Goal: Task Accomplishment & Management: Manage account settings

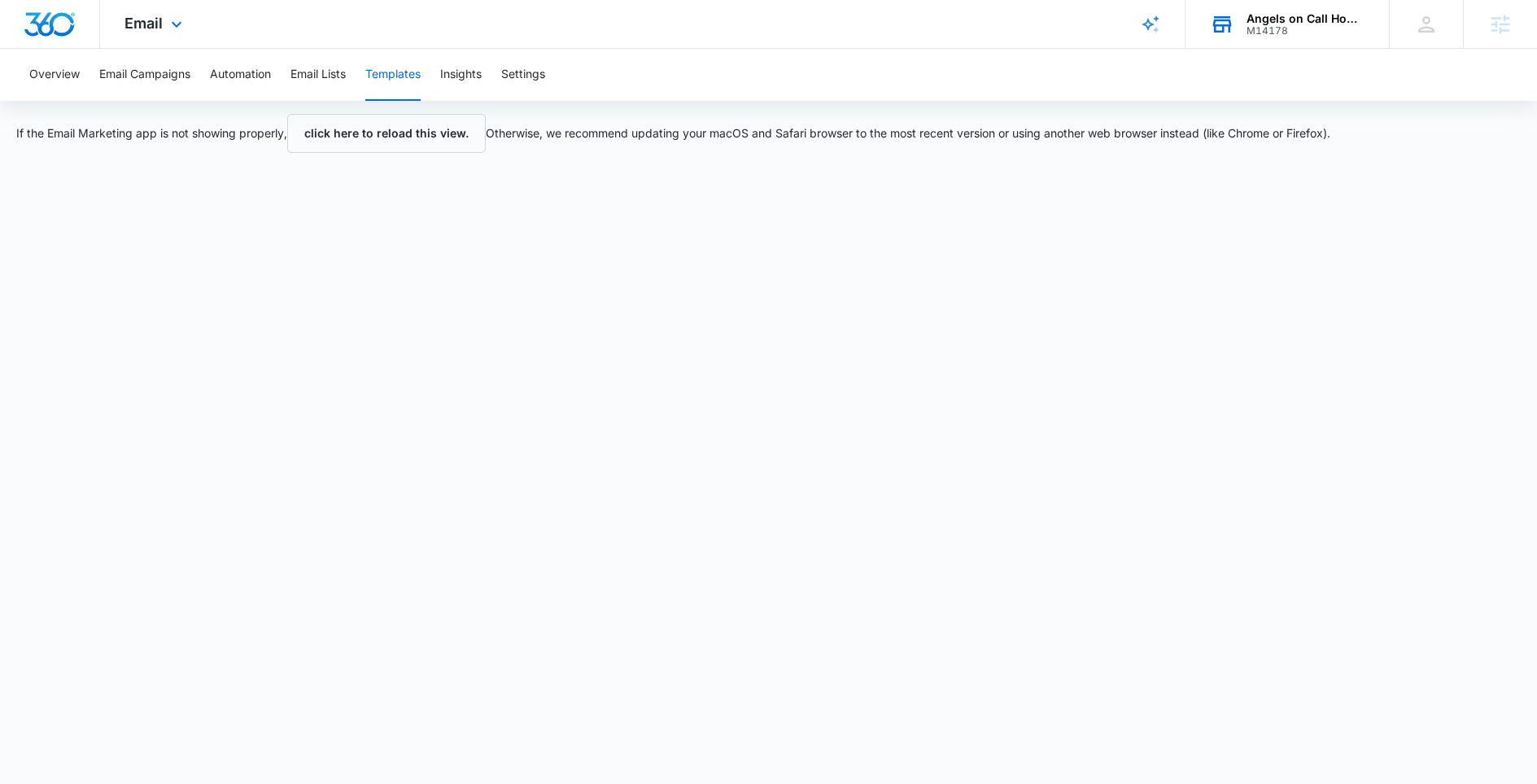
click at [1259, 26] on div "M14178" at bounding box center [1306, 31] width 119 height 12
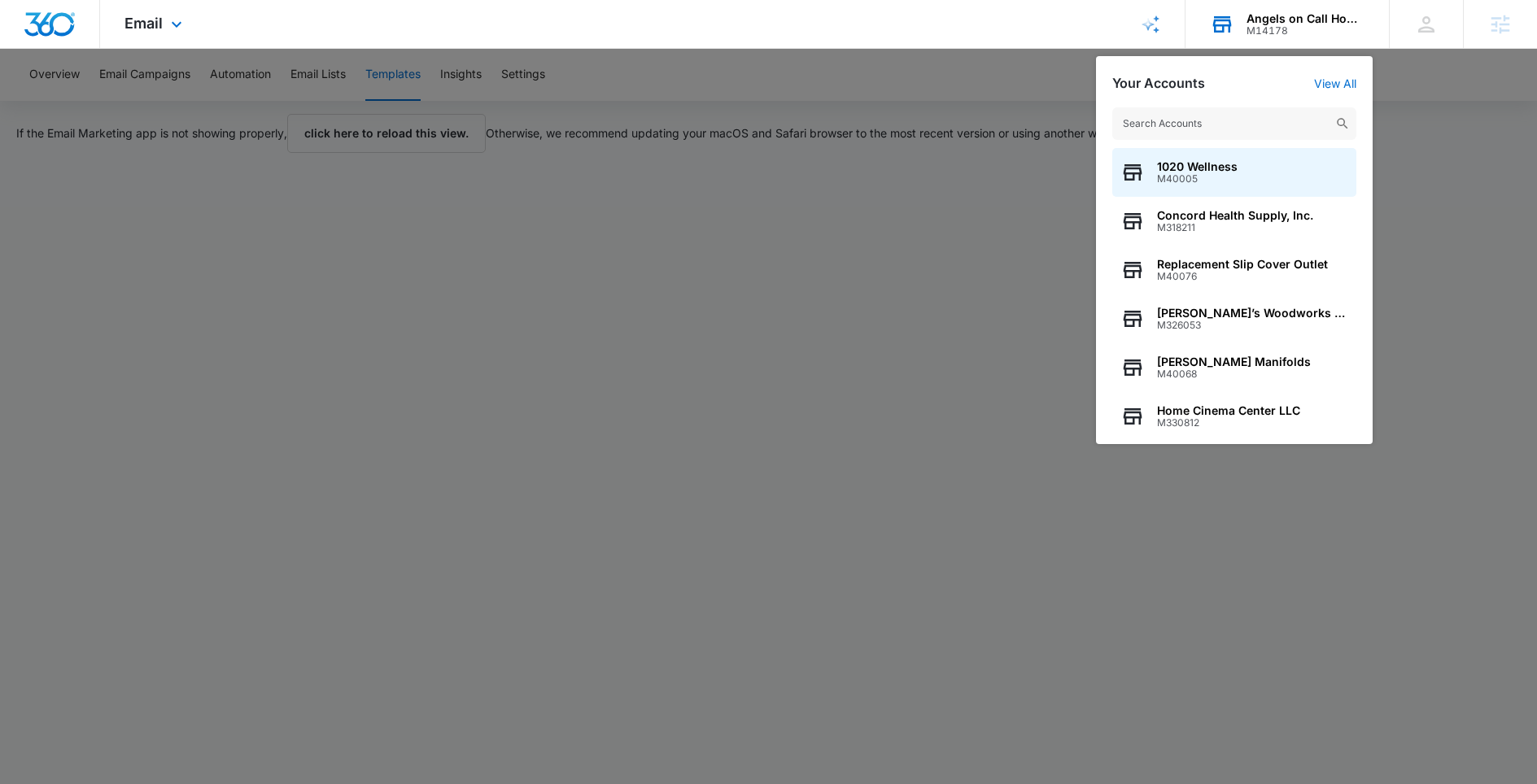
click at [1227, 119] on input "text" at bounding box center [1234, 123] width 244 height 32
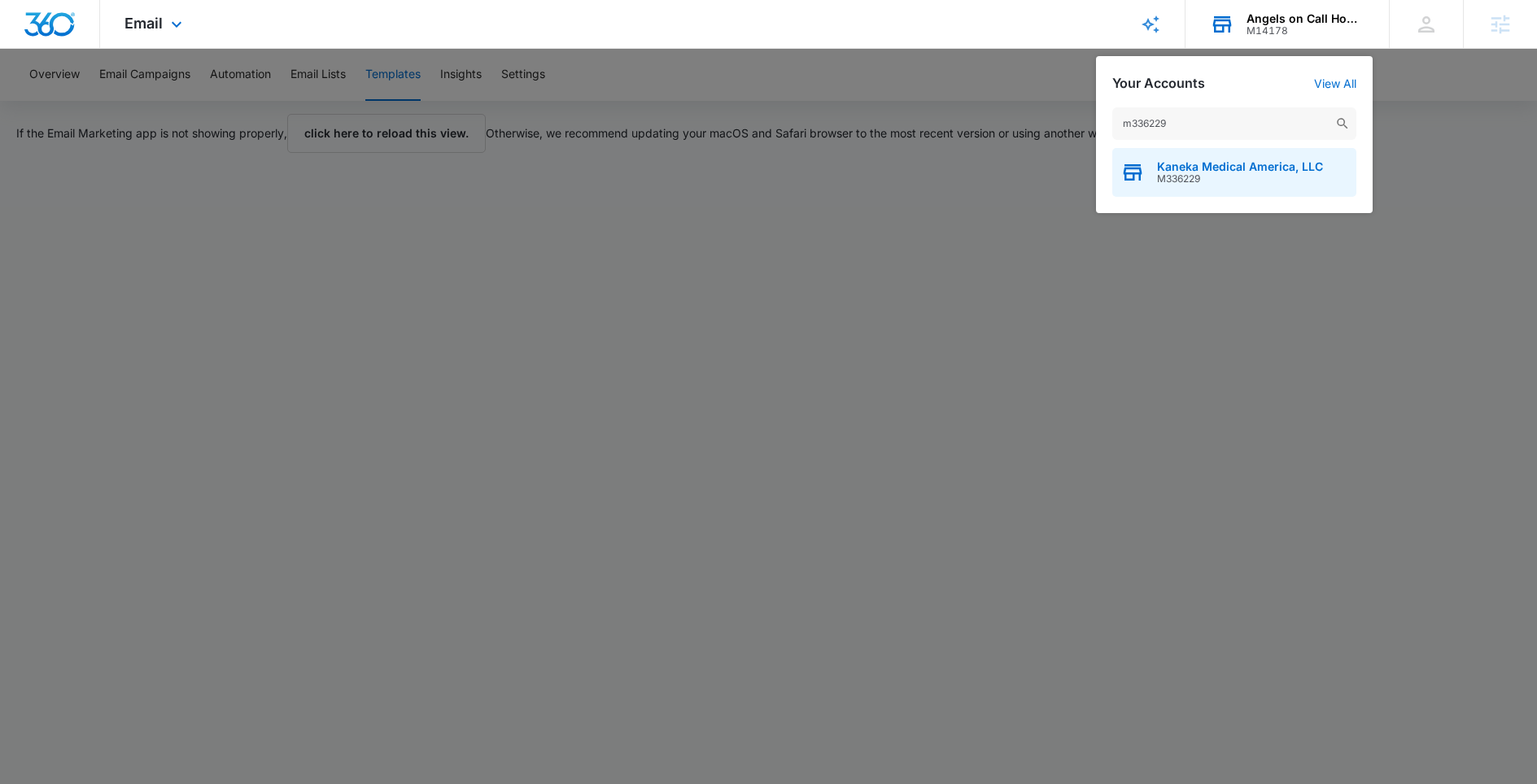
type input "m336229"
click at [1239, 173] on span "Kaneka Medical America, LLC" at bounding box center [1239, 167] width 166 height 13
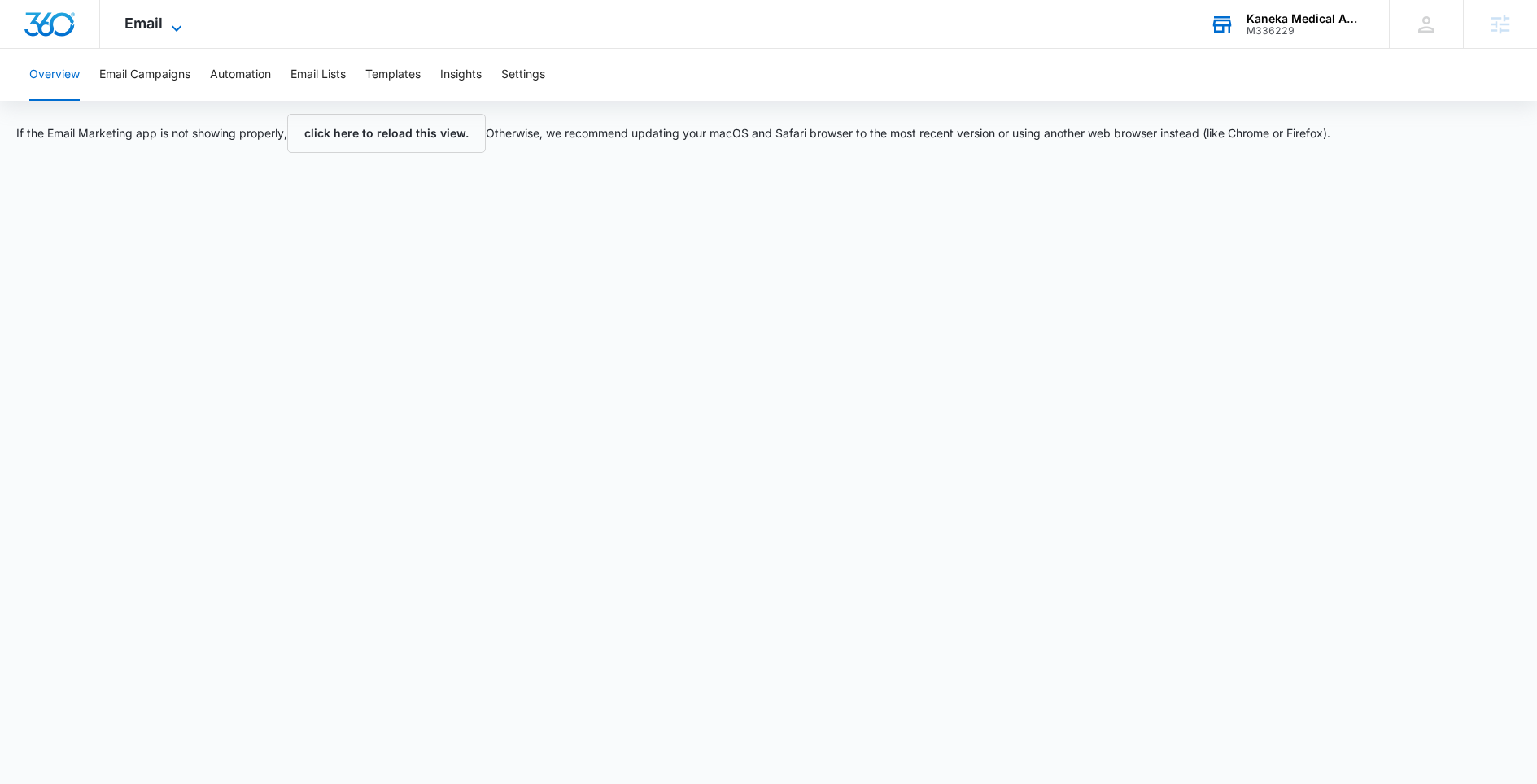
click at [171, 31] on icon at bounding box center [176, 29] width 20 height 20
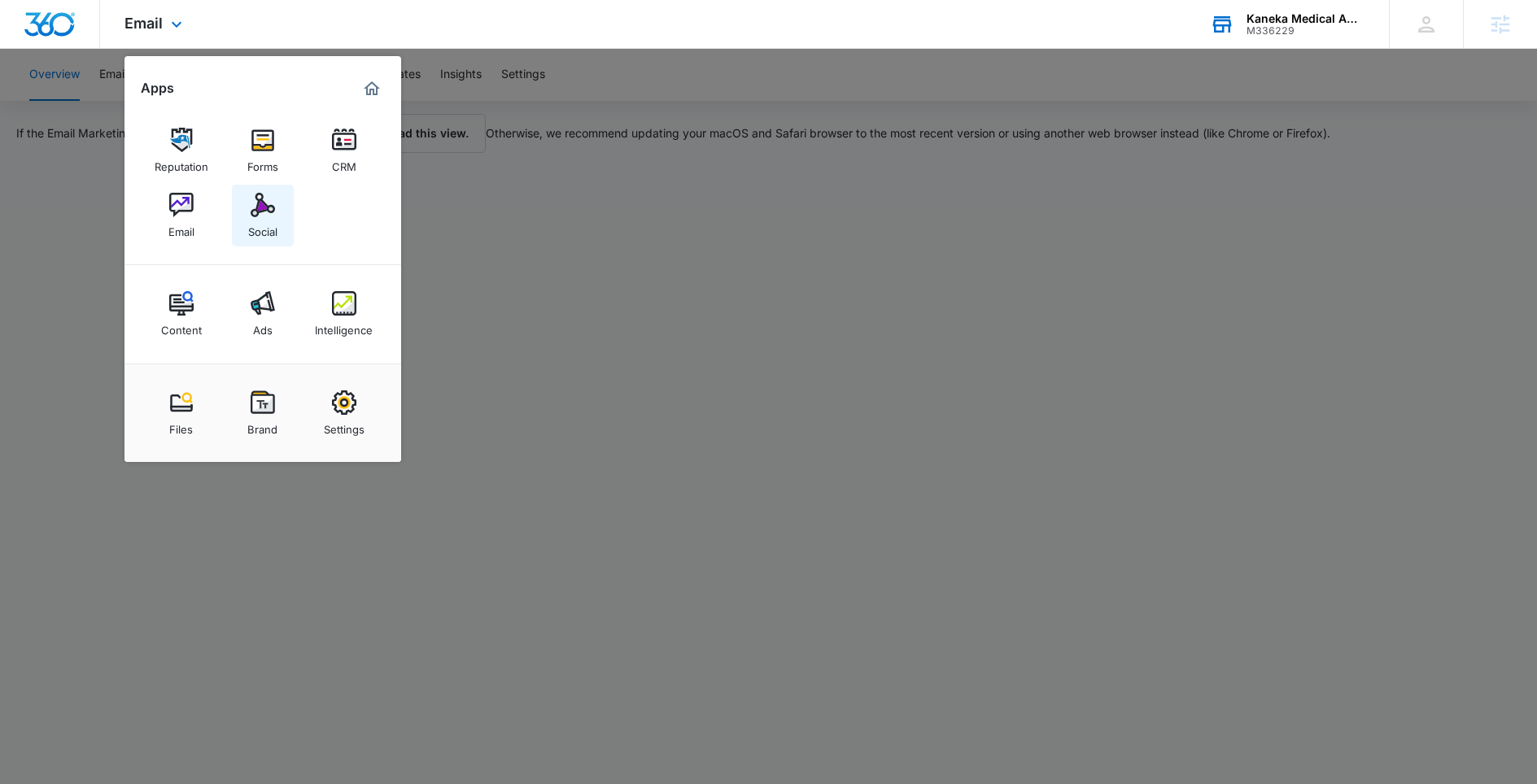
click at [266, 200] on img at bounding box center [263, 205] width 25 height 25
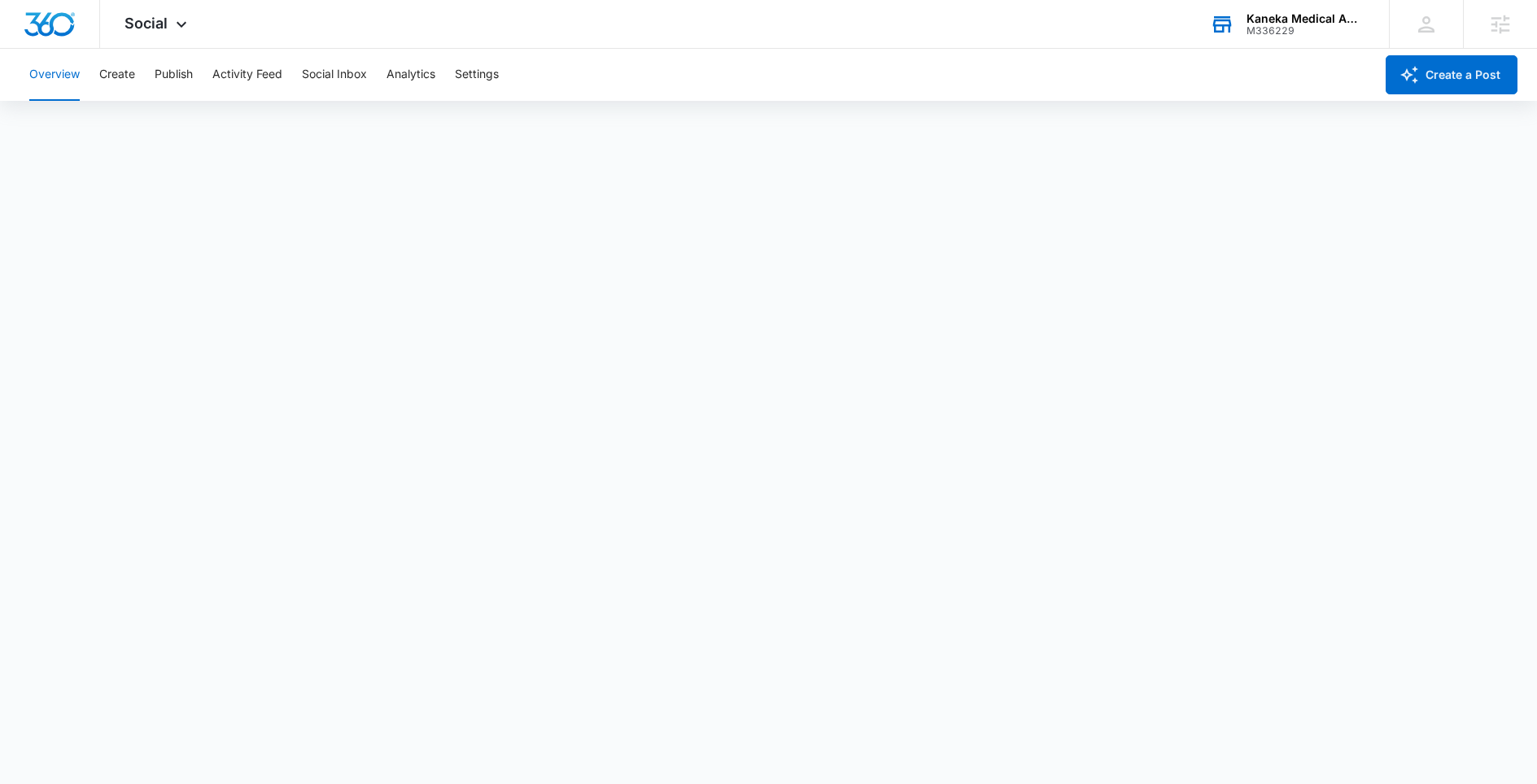
click at [96, 81] on div "Overview Create Publish Activity Feed Social Inbox Analytics Settings" at bounding box center [697, 74] width 1355 height 52
click at [110, 77] on button "Create" at bounding box center [116, 74] width 35 height 52
click at [1291, 20] on div "Kaneka Medical America, LLC" at bounding box center [1306, 19] width 119 height 13
click at [1260, 26] on div "M336229" at bounding box center [1306, 31] width 119 height 12
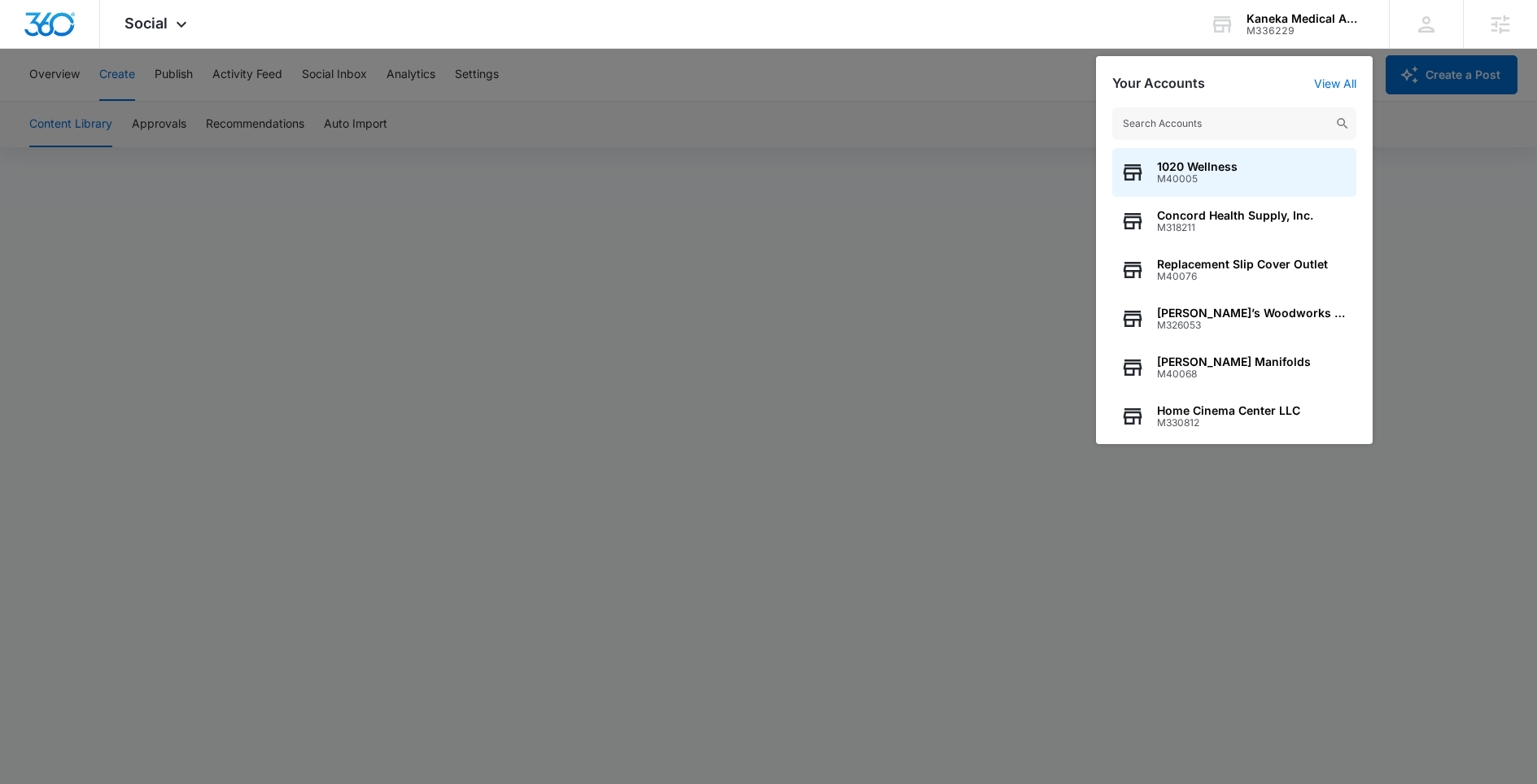
click at [1193, 124] on input "text" at bounding box center [1234, 123] width 244 height 32
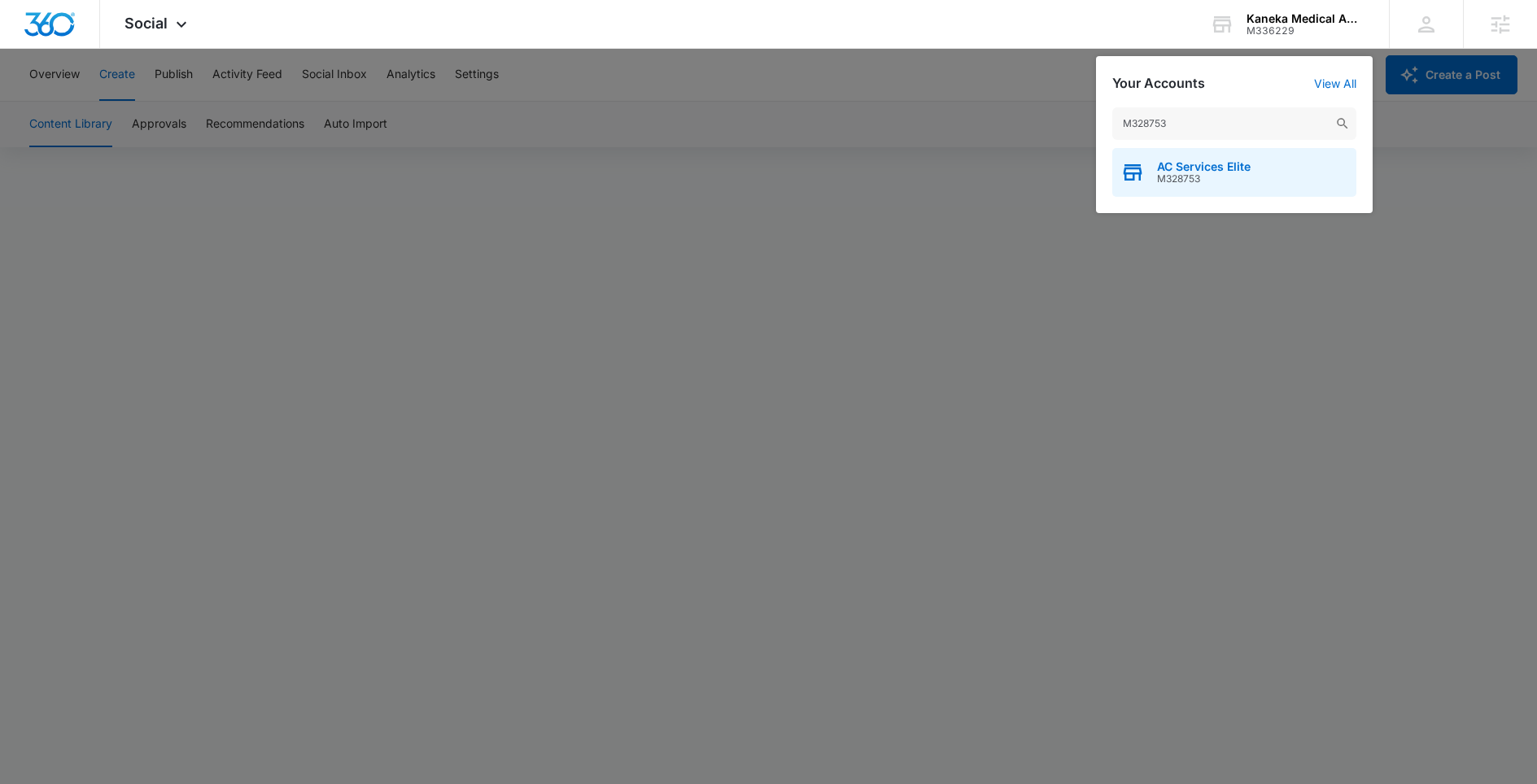
type input "M328753"
click at [1170, 186] on div "AC Services Elite M328753" at bounding box center [1234, 172] width 244 height 49
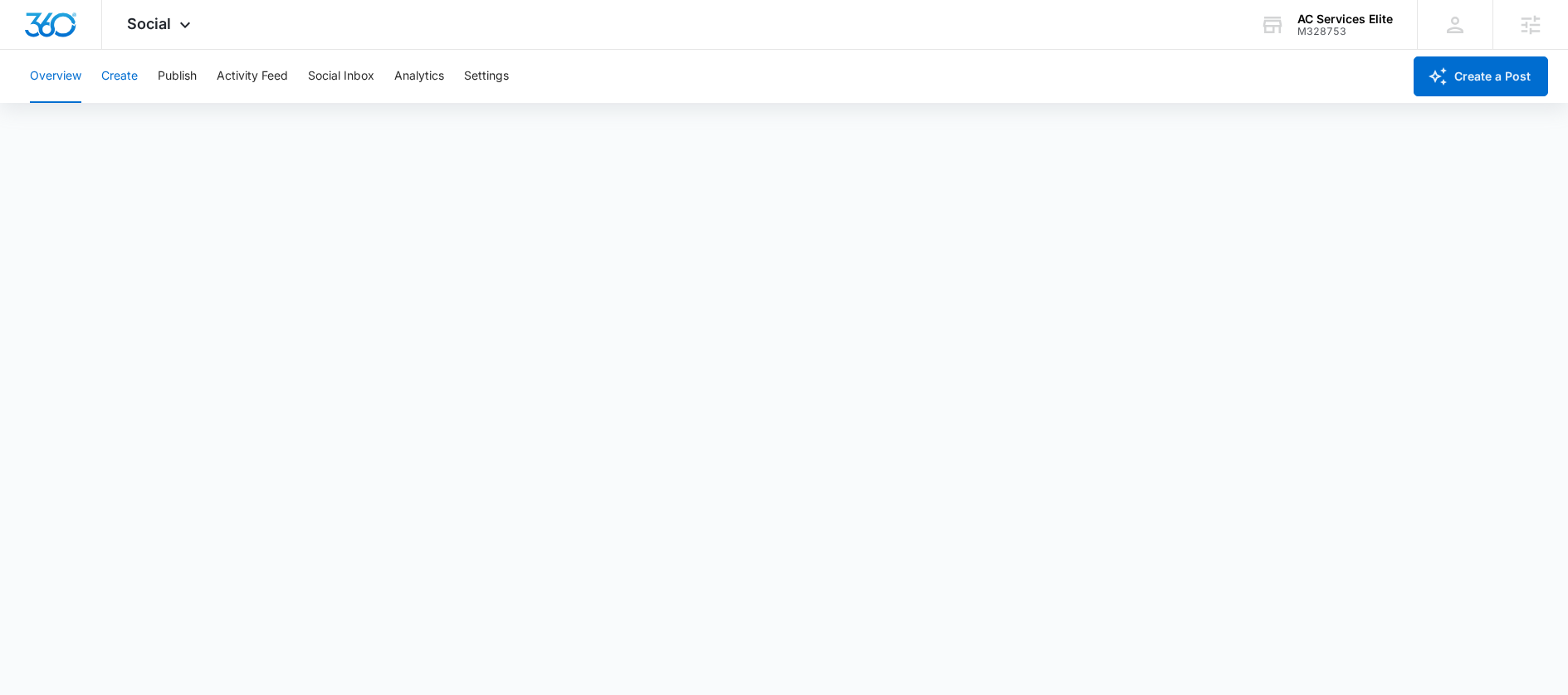
click at [135, 78] on button "Create" at bounding box center [119, 76] width 36 height 53
click at [179, 77] on button "Publish" at bounding box center [177, 76] width 39 height 53
click at [136, 121] on button "Schedules" at bounding box center [126, 126] width 56 height 46
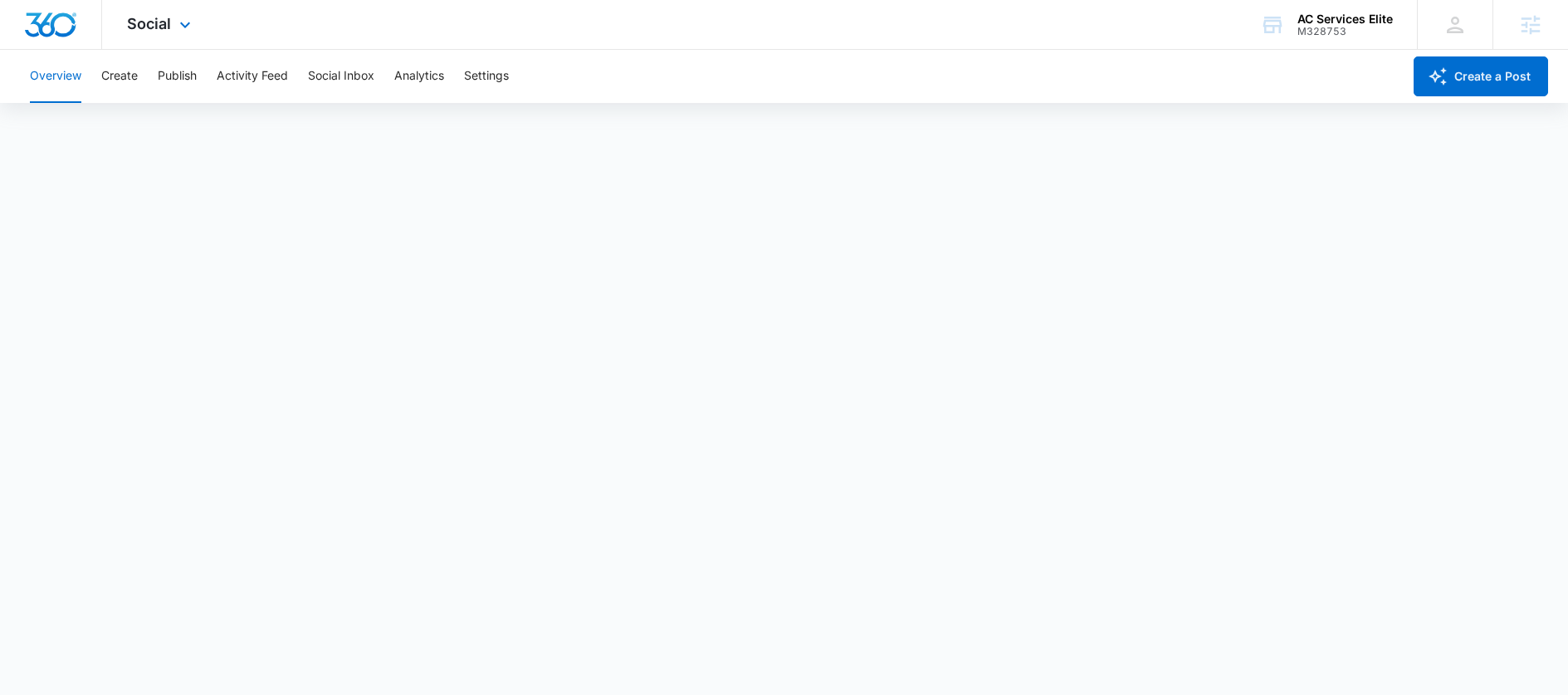
click at [122, 29] on div "Social Apps Reputation Forms CRM Email Social Content Ads Intelligence Files Br…" at bounding box center [161, 24] width 118 height 49
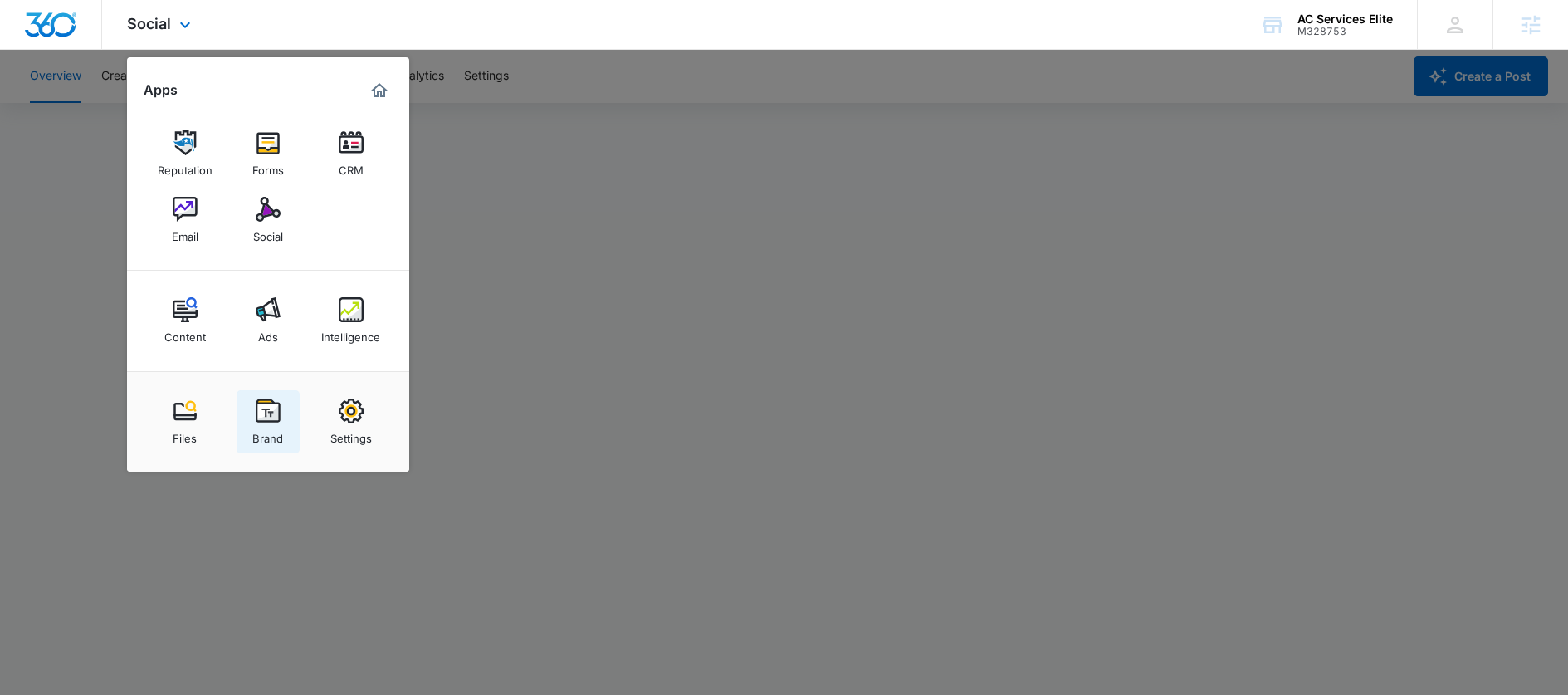
click at [260, 418] on img at bounding box center [268, 411] width 25 height 25
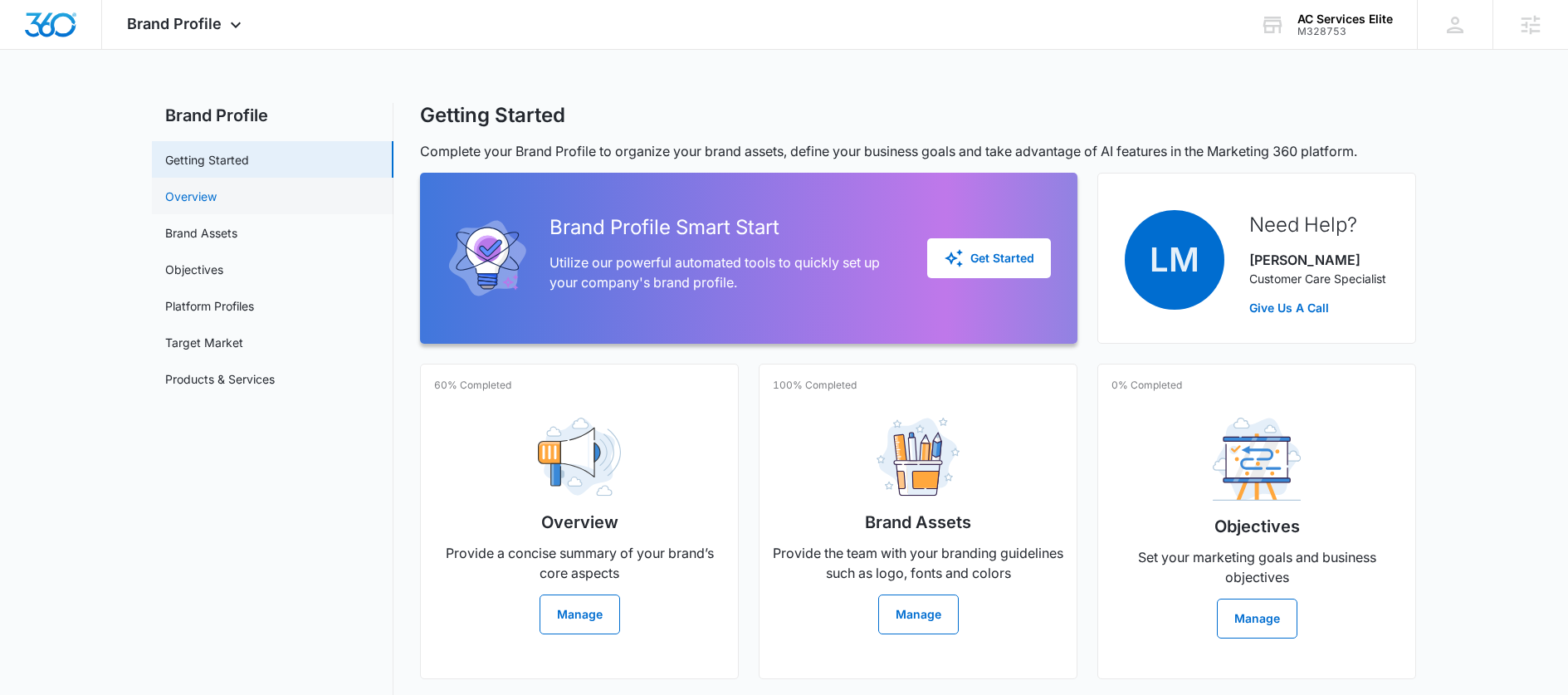
click at [217, 193] on link "Overview" at bounding box center [190, 196] width 51 height 18
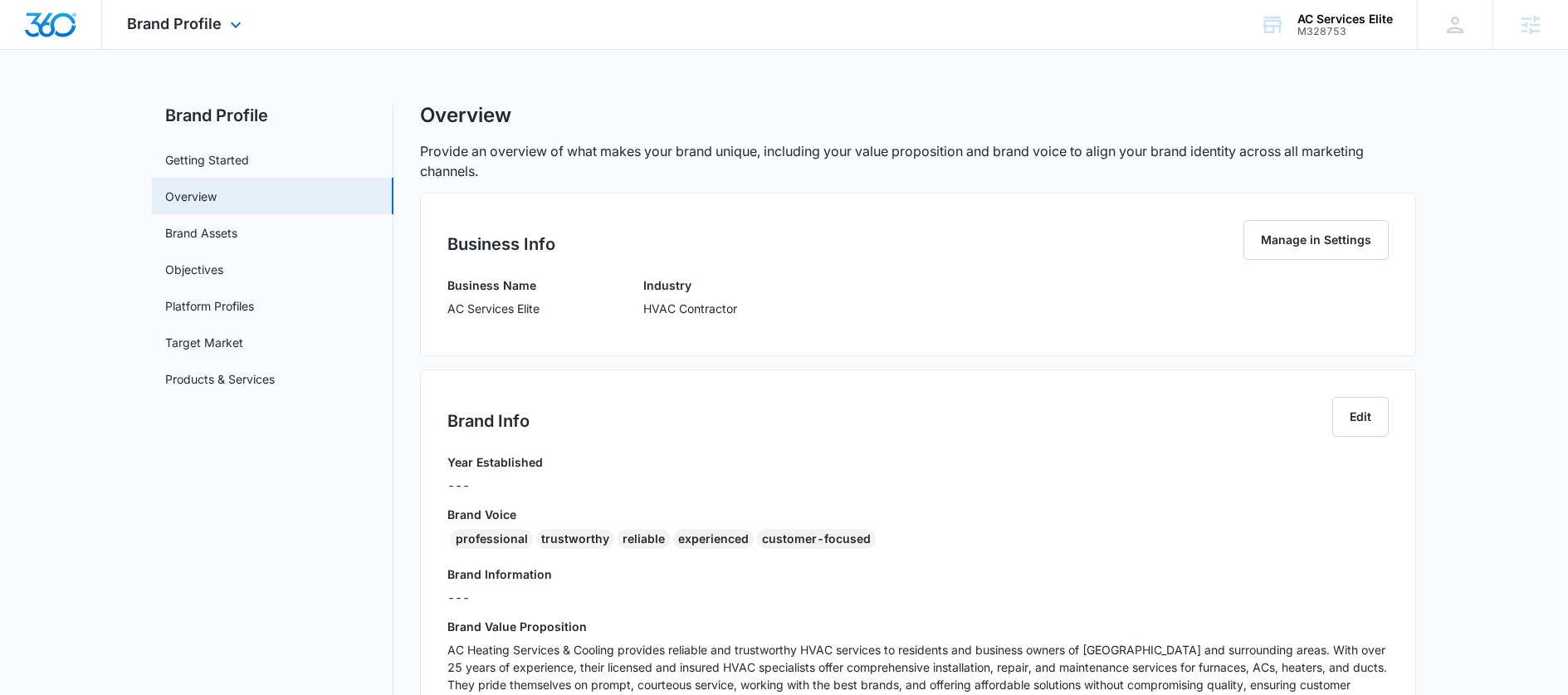
click at [504, 308] on p "AC Services Elite" at bounding box center [494, 308] width 93 height 18
drag, startPoint x: 405, startPoint y: 538, endPoint x: 447, endPoint y: 544, distance: 42.4
click at [447, 544] on div "Brand Info Edit Year Established --- Brand Voice professional trustworthy relia…" at bounding box center [918, 586] width 996 height 432
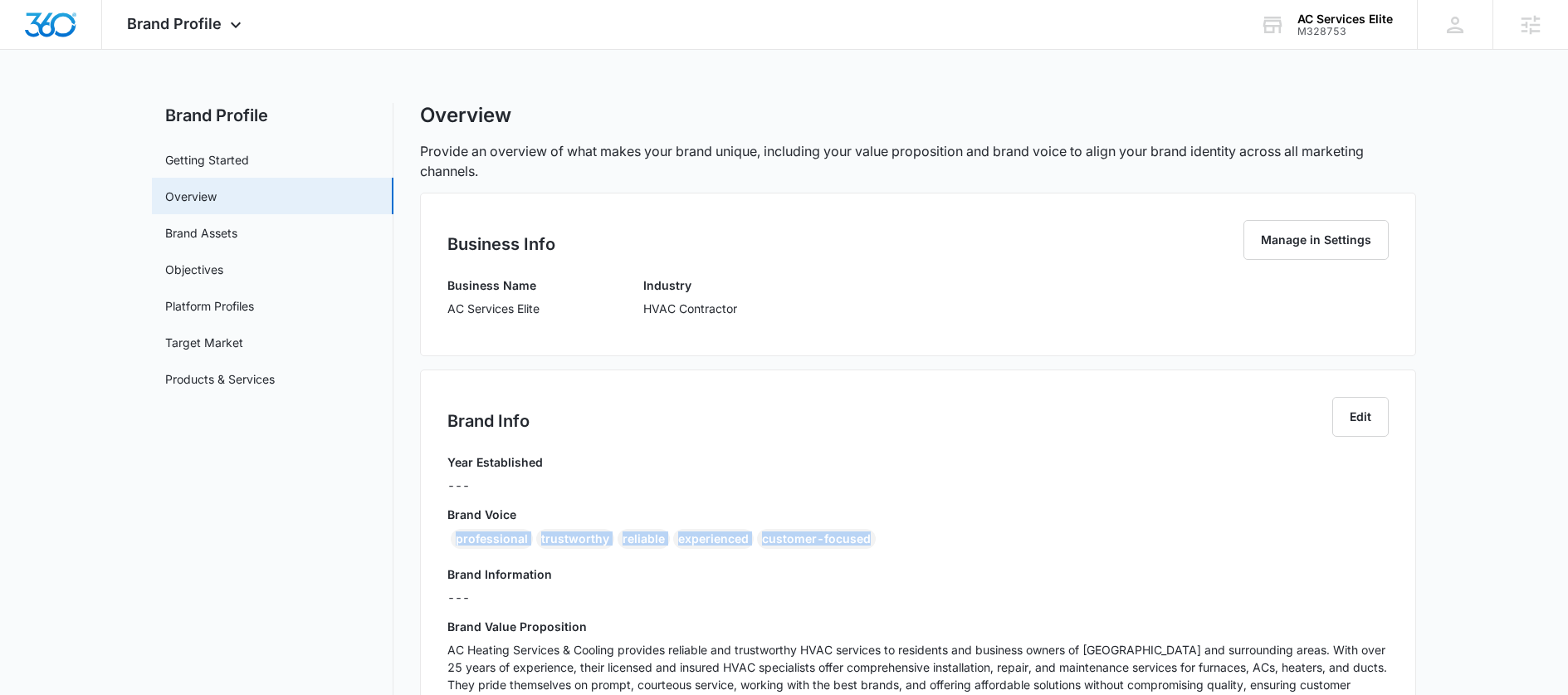
scroll to position [224, 0]
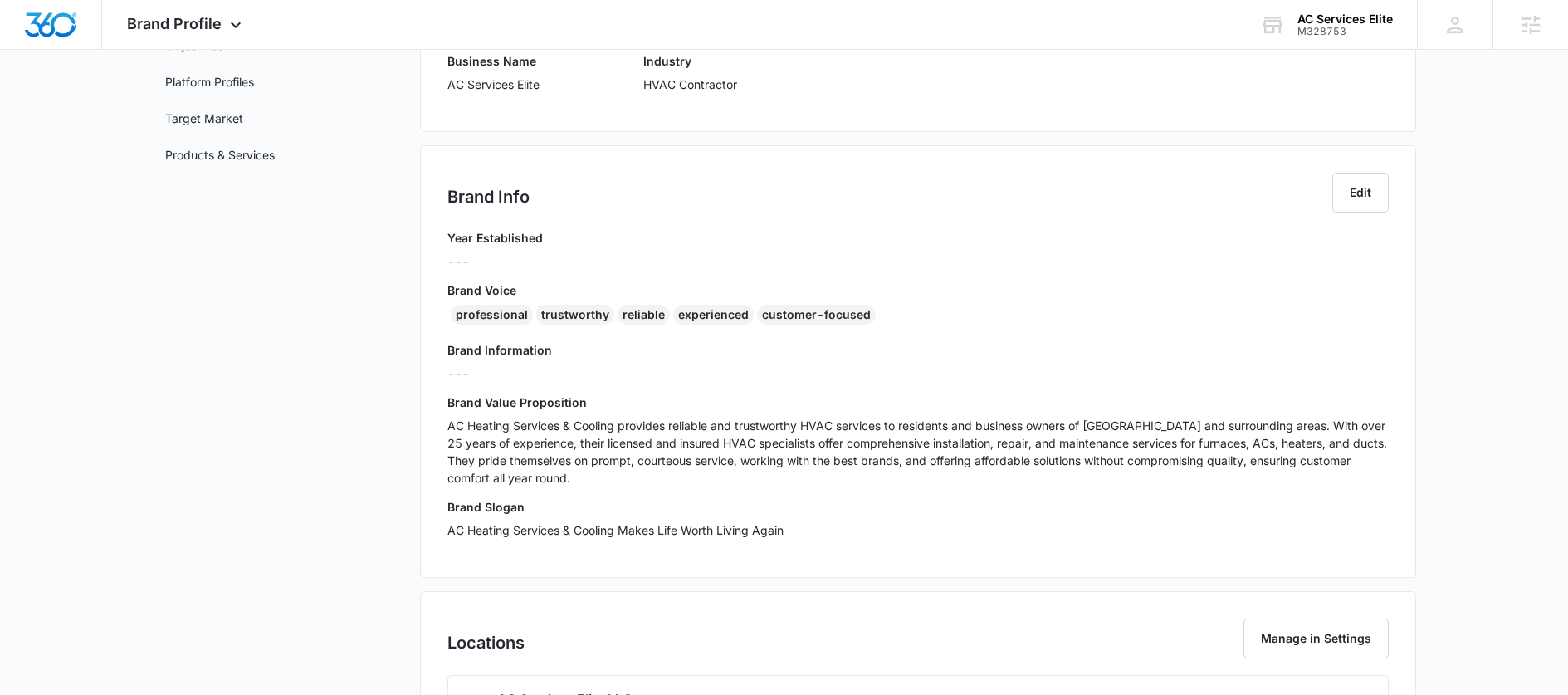
click at [808, 477] on p "AC Heating Services & Cooling provides reliable and trustworthy HVAC services t…" at bounding box center [918, 451] width 941 height 70
click at [807, 466] on p "AC Heating Services & Cooling provides reliable and trustworthy HVAC services t…" at bounding box center [918, 451] width 941 height 70
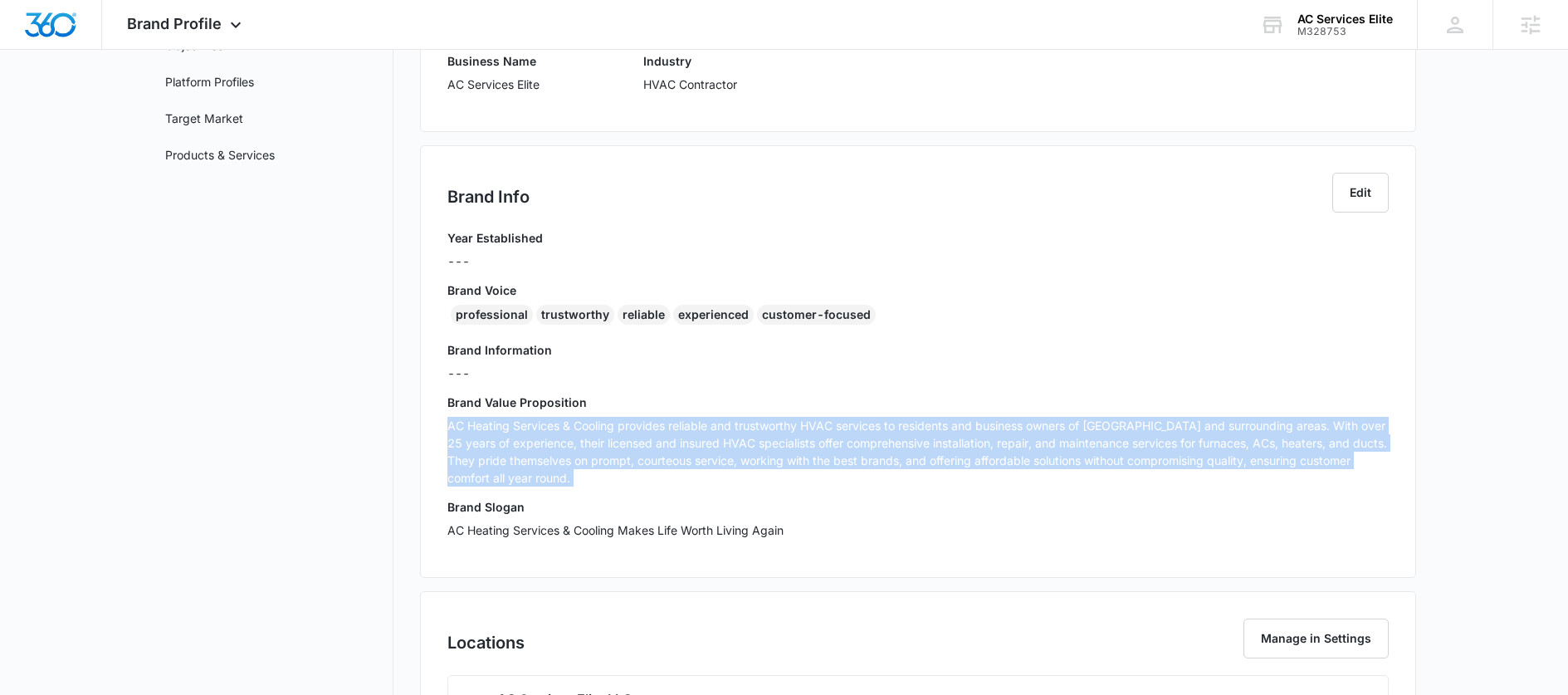
click at [807, 466] on p "AC Heating Services & Cooling provides reliable and trustworthy HVAC services t…" at bounding box center [918, 451] width 941 height 70
copy p "AC Heating Services & Cooling provides reliable and trustworthy HVAC services t…"
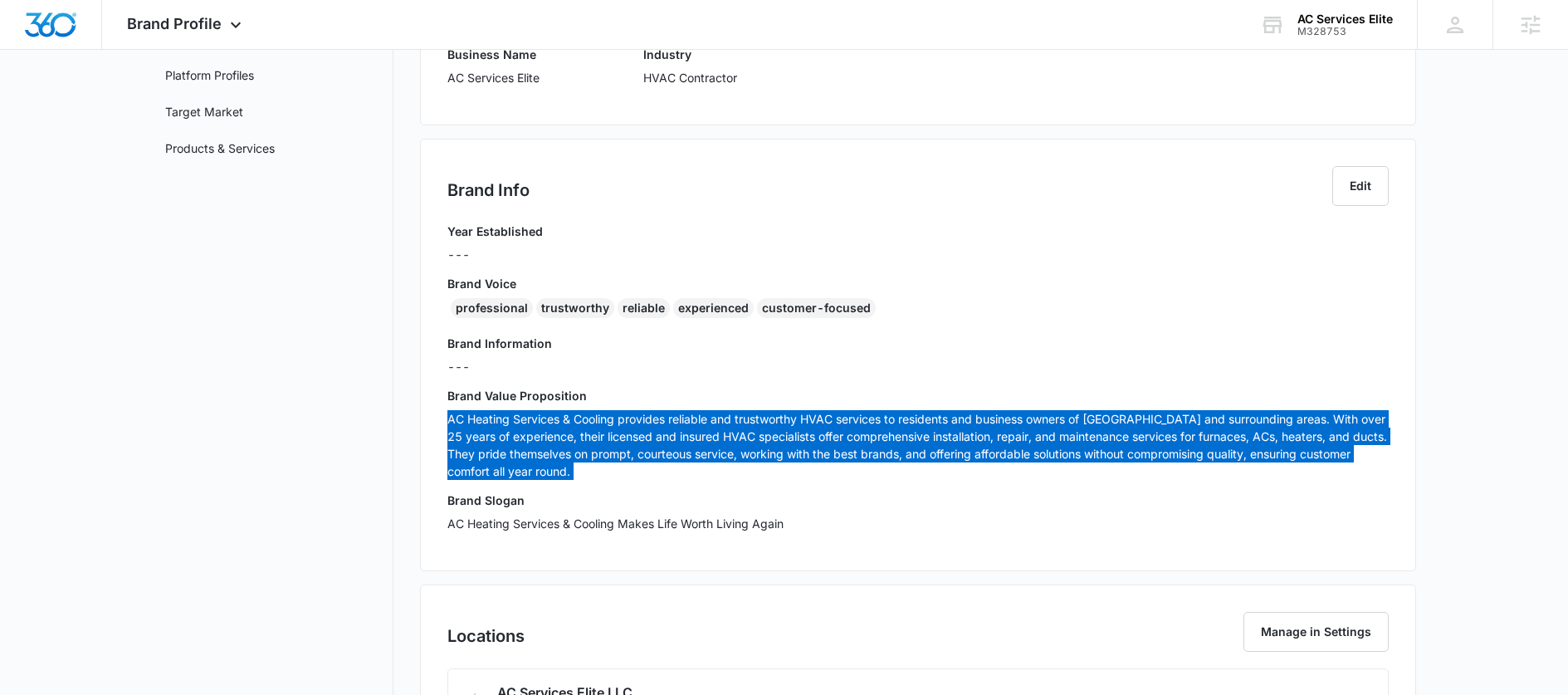
scroll to position [252, 0]
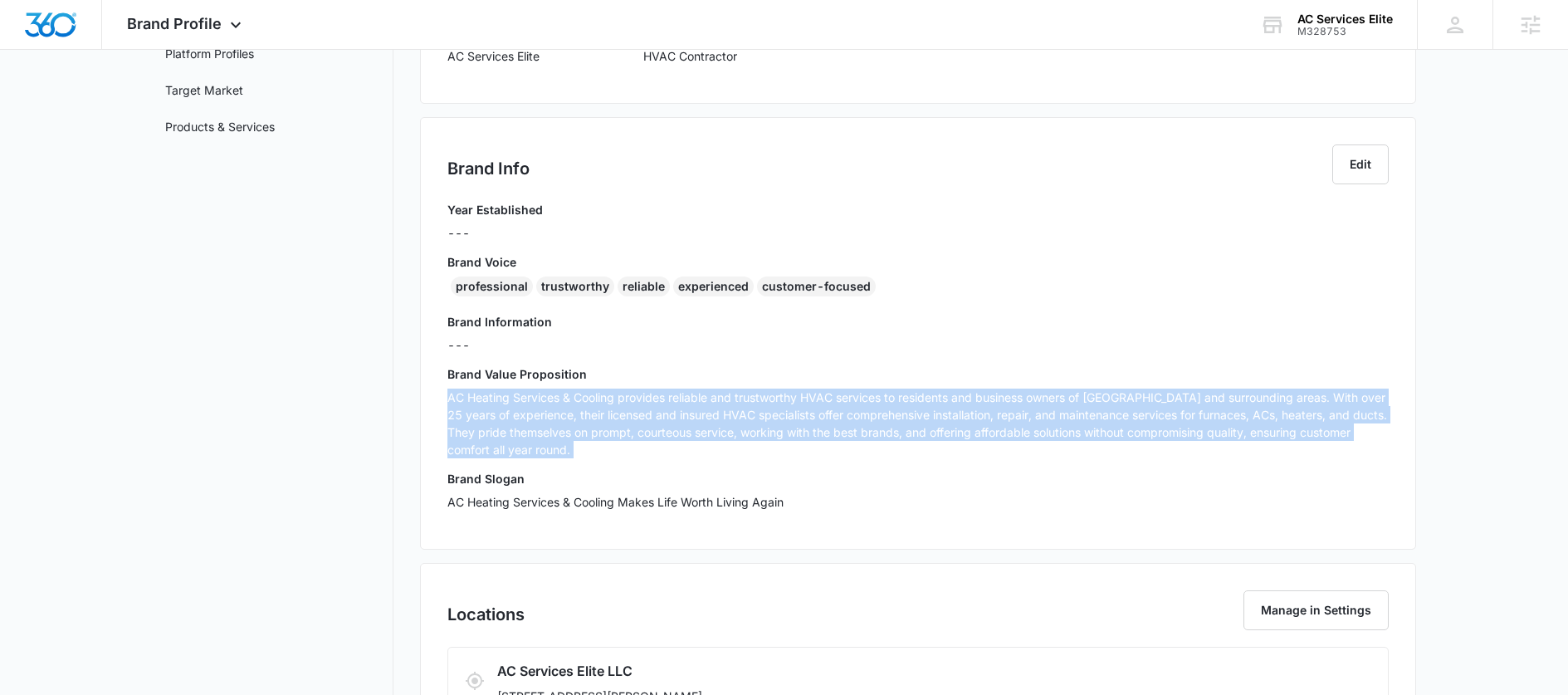
click at [718, 498] on p "AC Heating Services & Cooling Makes Life Worth Living Again" at bounding box center [918, 501] width 941 height 18
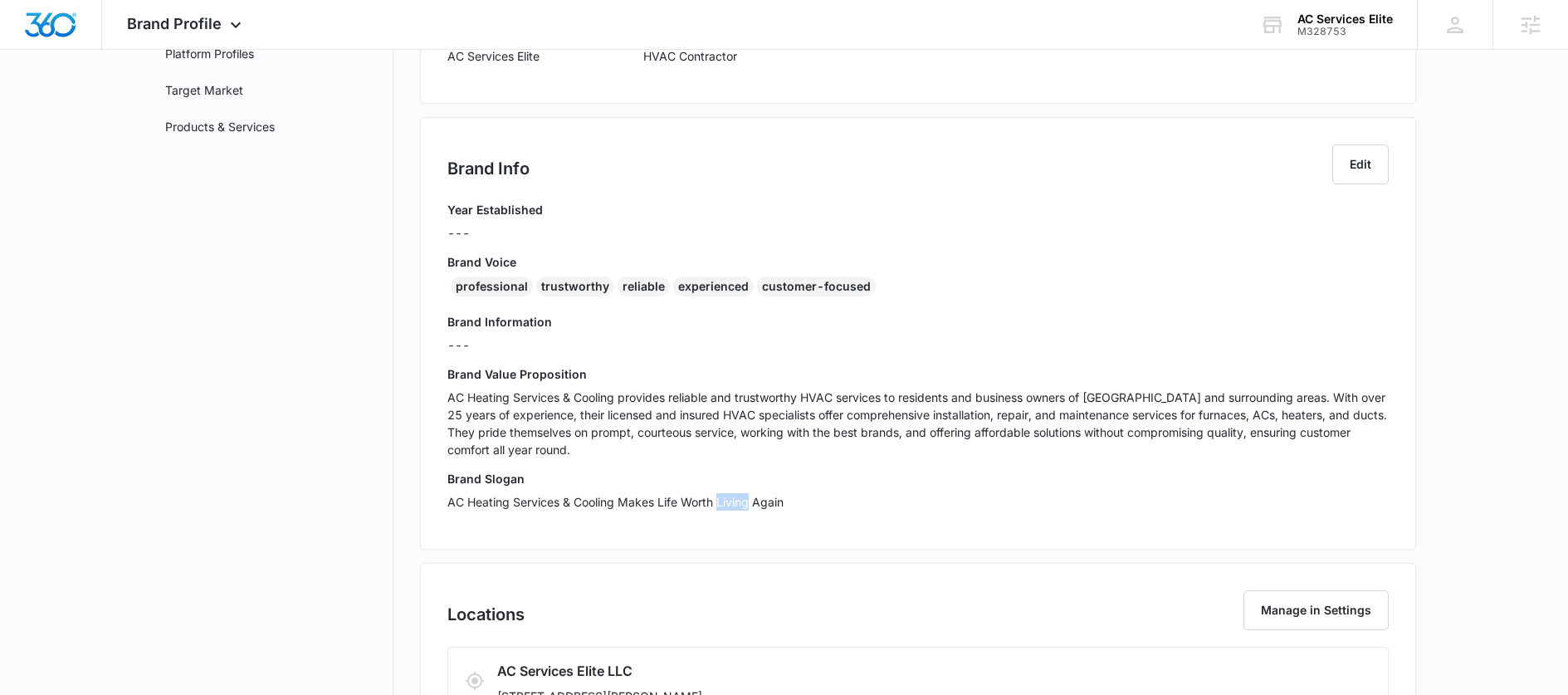
click at [718, 498] on p "AC Heating Services & Cooling Makes Life Worth Living Again" at bounding box center [918, 501] width 941 height 18
click at [1008, 520] on div "Brand Slogan AC Heating Services & Cooling Makes Life Worth Living Again" at bounding box center [918, 496] width 941 height 52
click at [883, 487] on div "Brand Slogan AC Heating Services & Cooling Makes Life Worth Living Again" at bounding box center [918, 496] width 941 height 52
drag, startPoint x: 681, startPoint y: 504, endPoint x: 446, endPoint y: 507, distance: 235.0
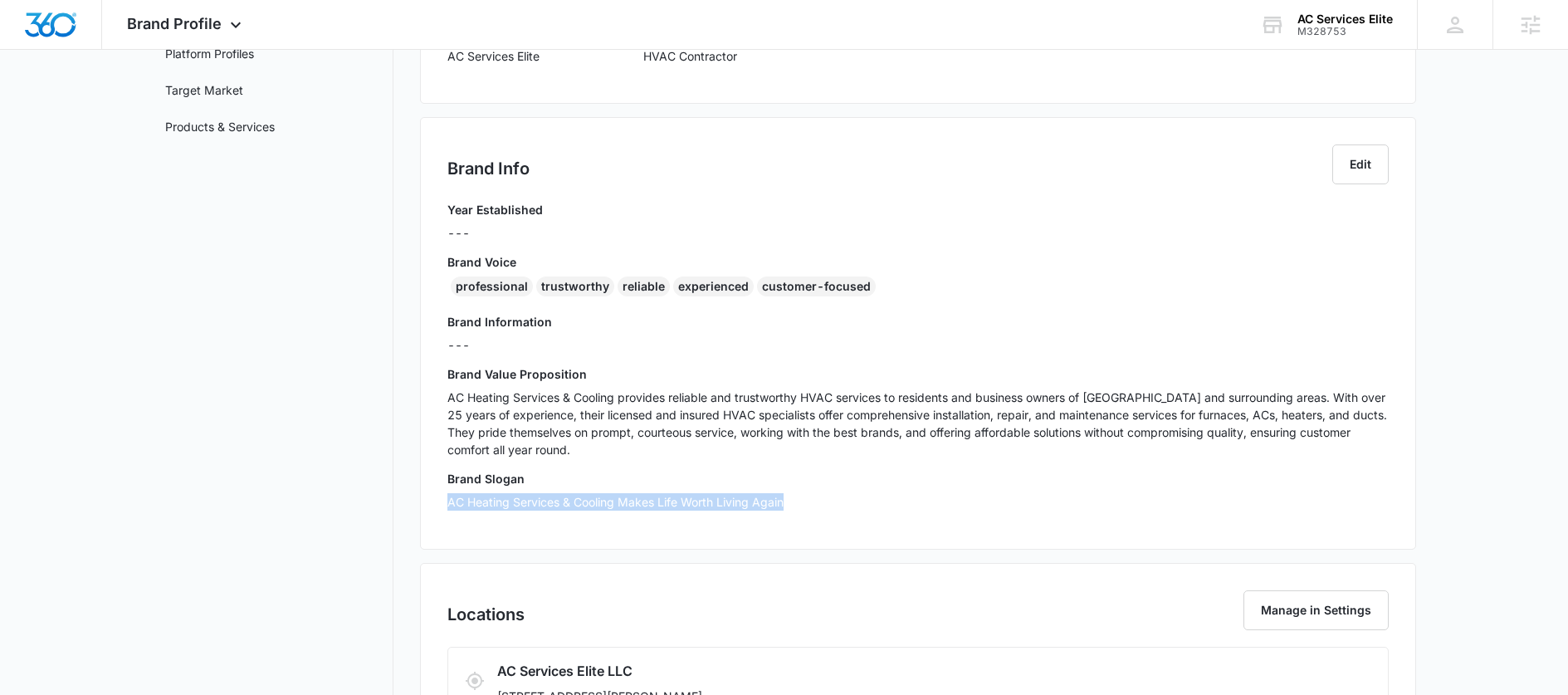
click at [446, 507] on div "Brand Info Edit Year Established --- Brand Voice professional trustworthy relia…" at bounding box center [918, 333] width 996 height 432
copy p "AC Heating Services & Cooling Makes Life Worth Living Again"
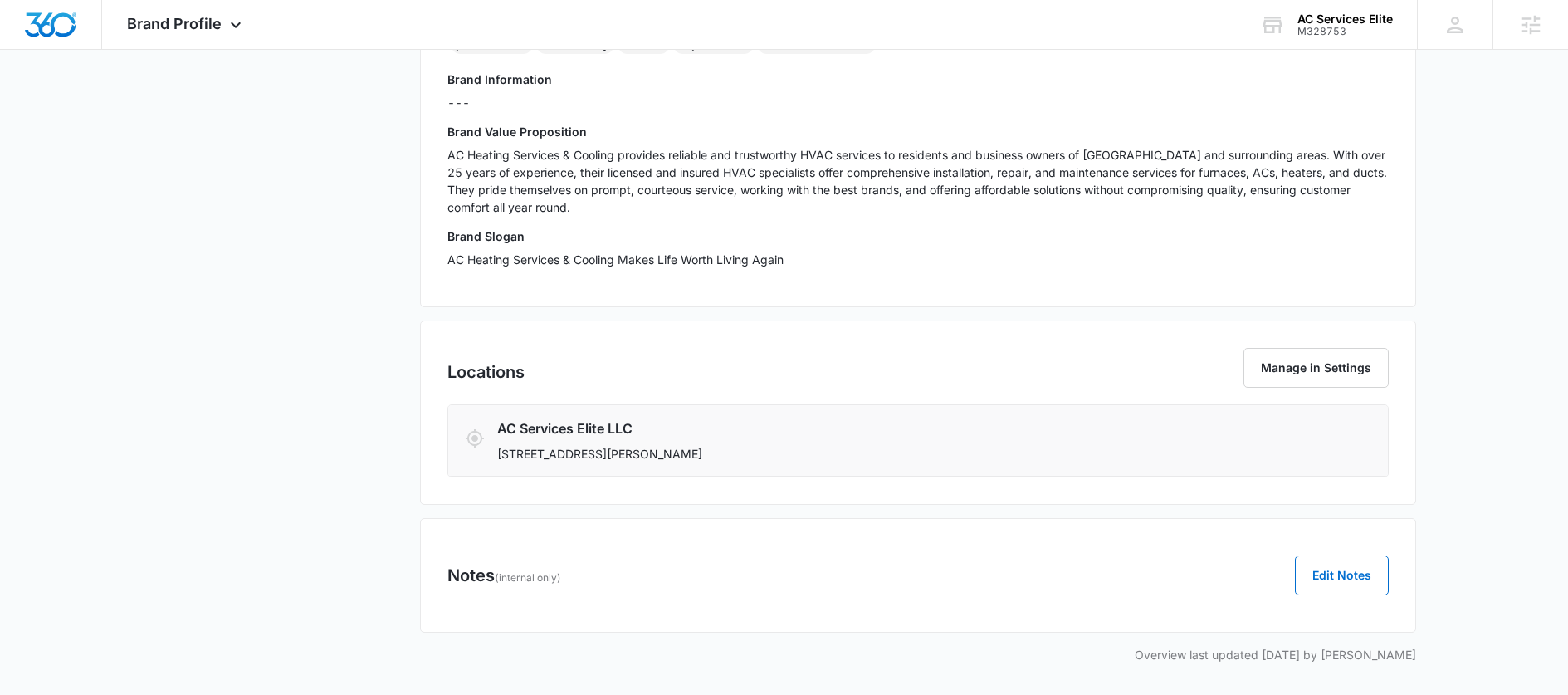
click at [708, 452] on p "440 Buena Tierra Dr, Tracy, CA 95376" at bounding box center [841, 454] width 688 height 18
drag, startPoint x: 734, startPoint y: 452, endPoint x: 618, endPoint y: 451, distance: 116.0
click at [618, 451] on p "440 Buena Tierra Dr, Tracy, CA 95376" at bounding box center [841, 454] width 688 height 18
copy p "Tracy, CA 95376"
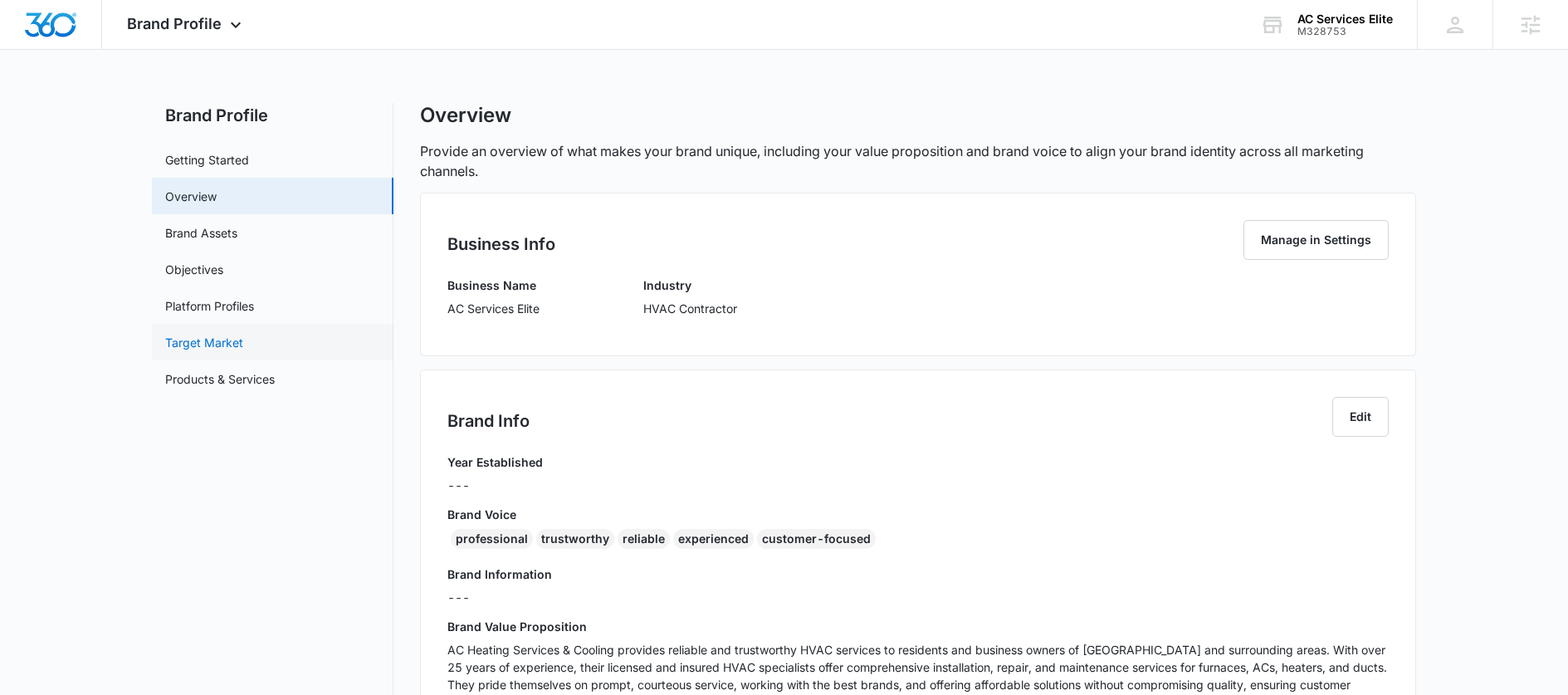
click at [234, 348] on link "Target Market" at bounding box center [204, 342] width 78 height 18
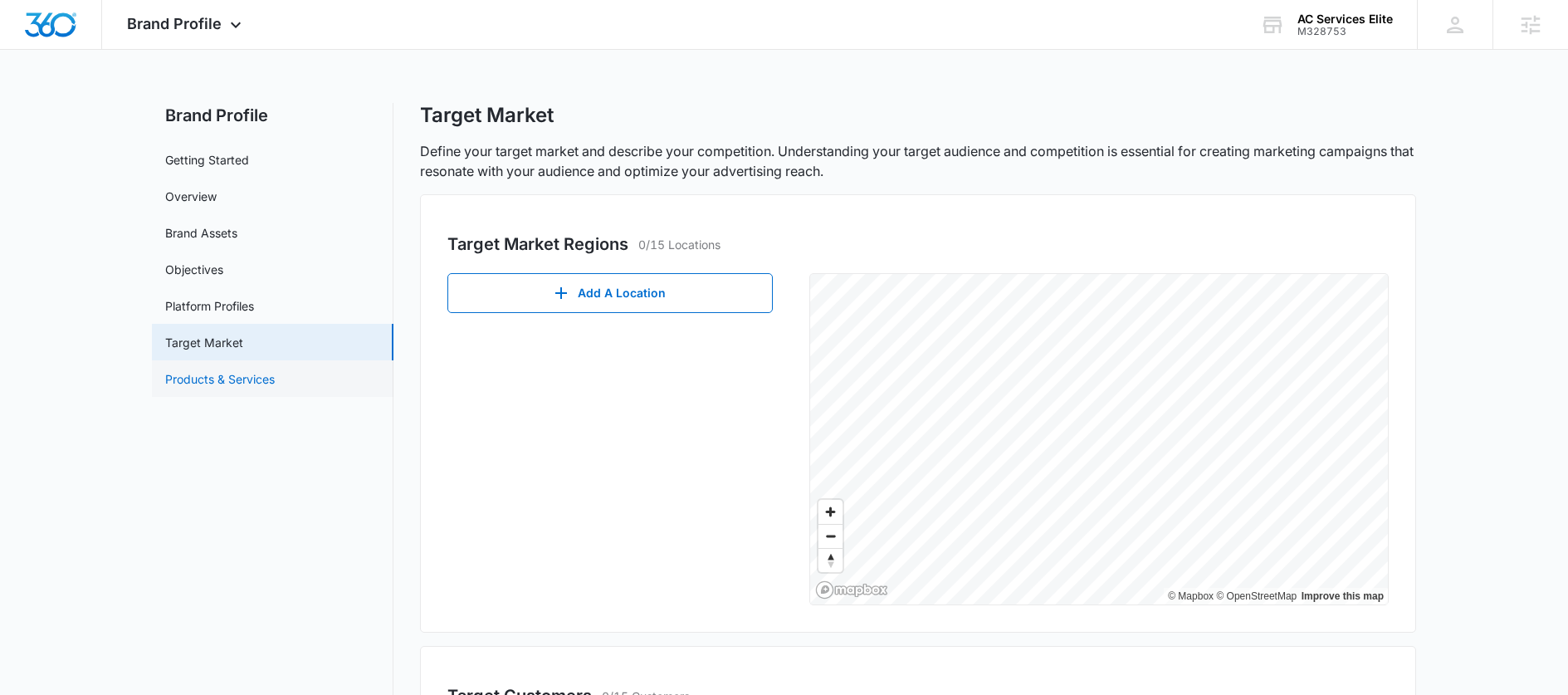
click at [241, 370] on link "Products & Services" at bounding box center [220, 379] width 109 height 18
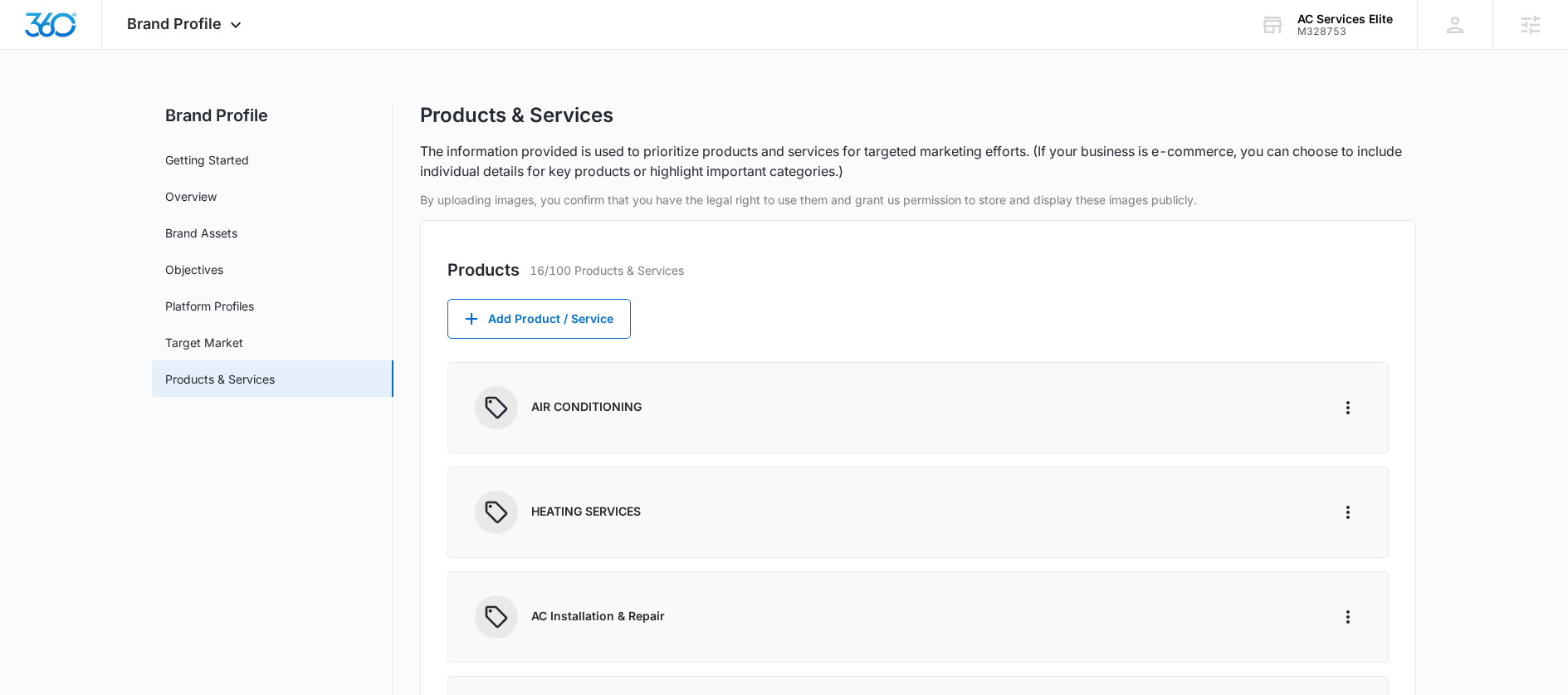
scroll to position [39, 0]
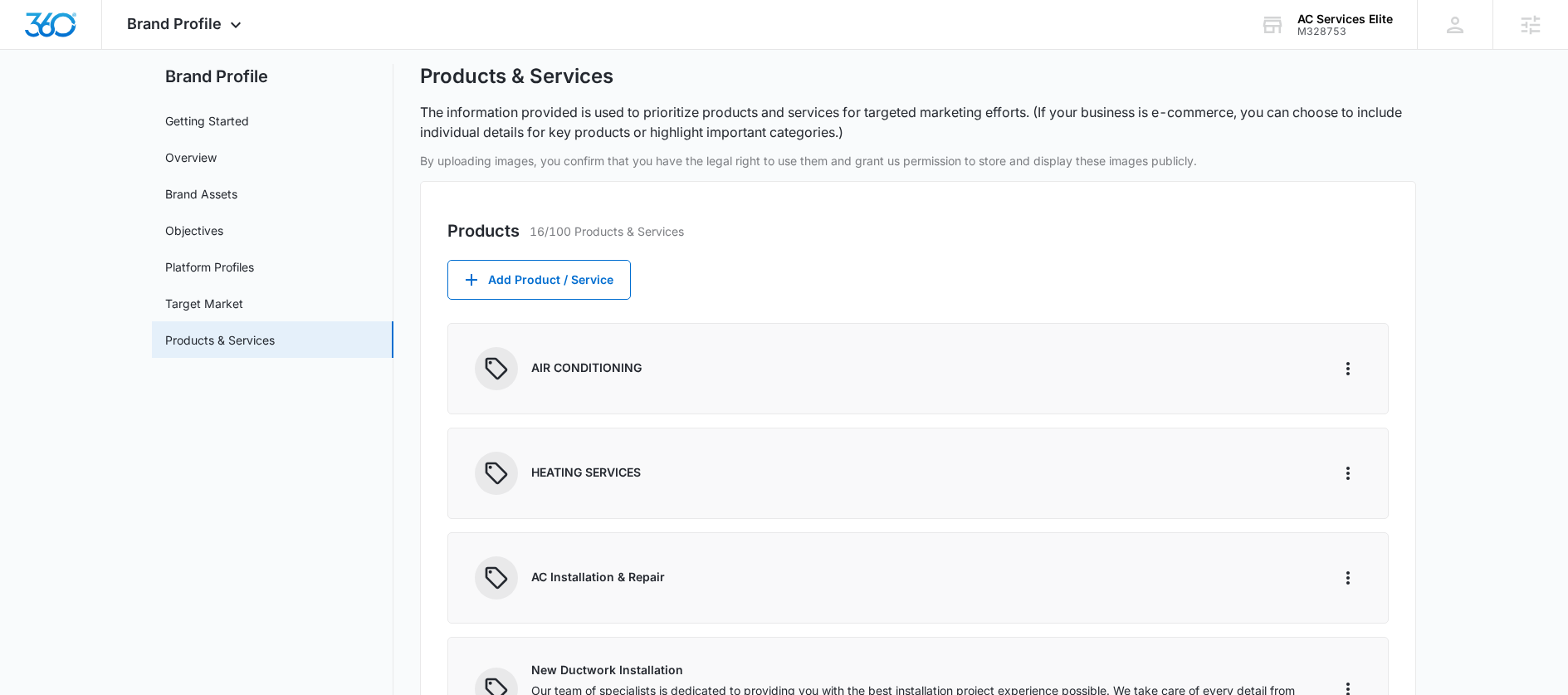
click at [574, 339] on div "AIR CONDITIONING" at bounding box center [918, 369] width 941 height 92
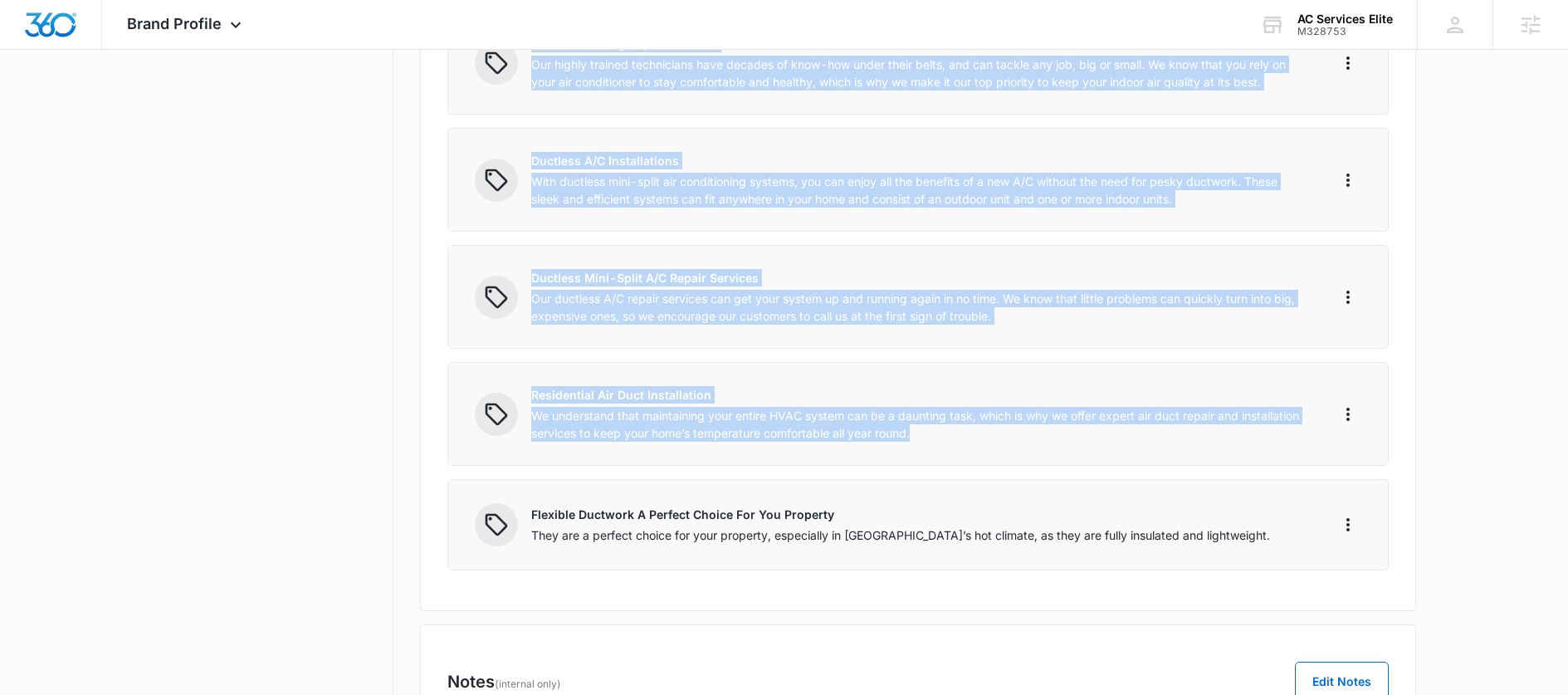
scroll to position [1633, 0]
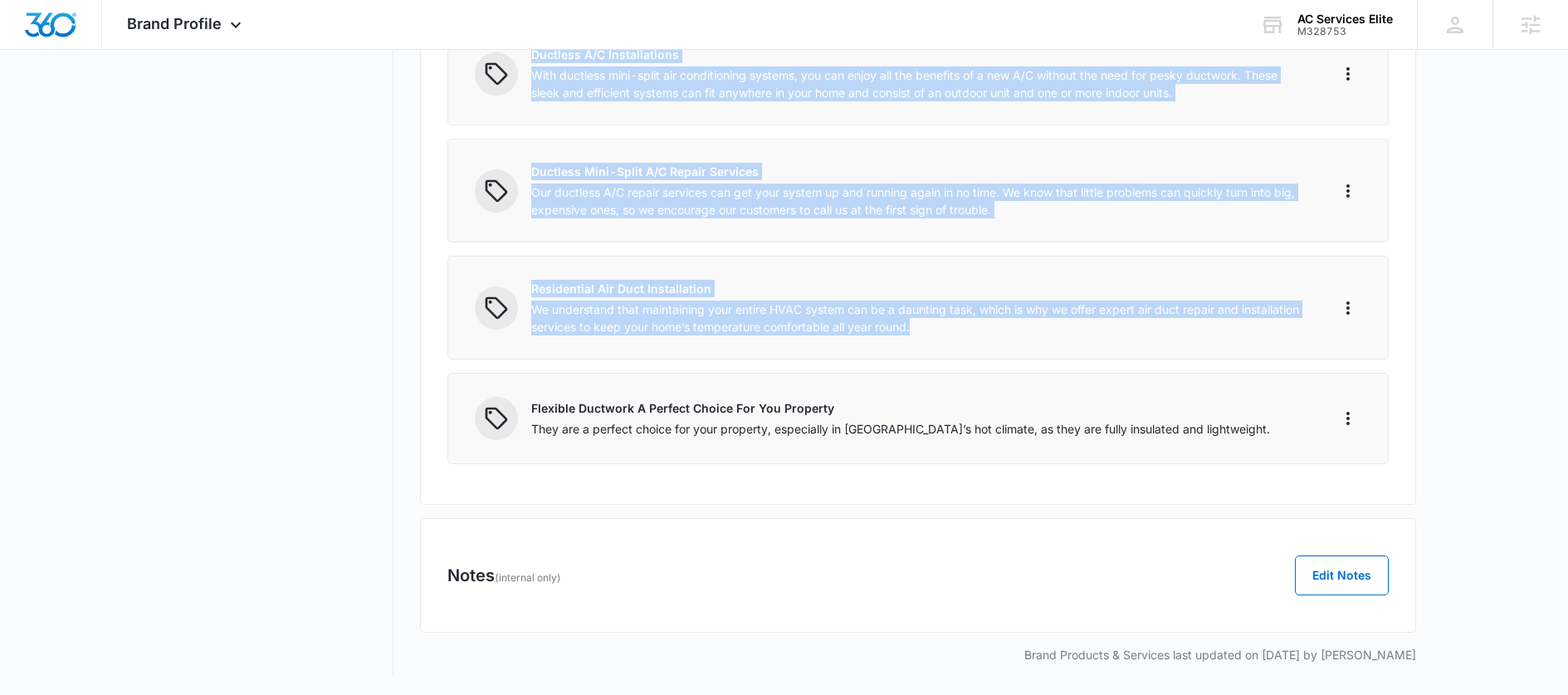
drag, startPoint x: 527, startPoint y: 333, endPoint x: 1379, endPoint y: 416, distance: 856.0
copy div "AIR CONDITIONING HEATING SERVICES AC Installation & Repair New Ductwork Install…"
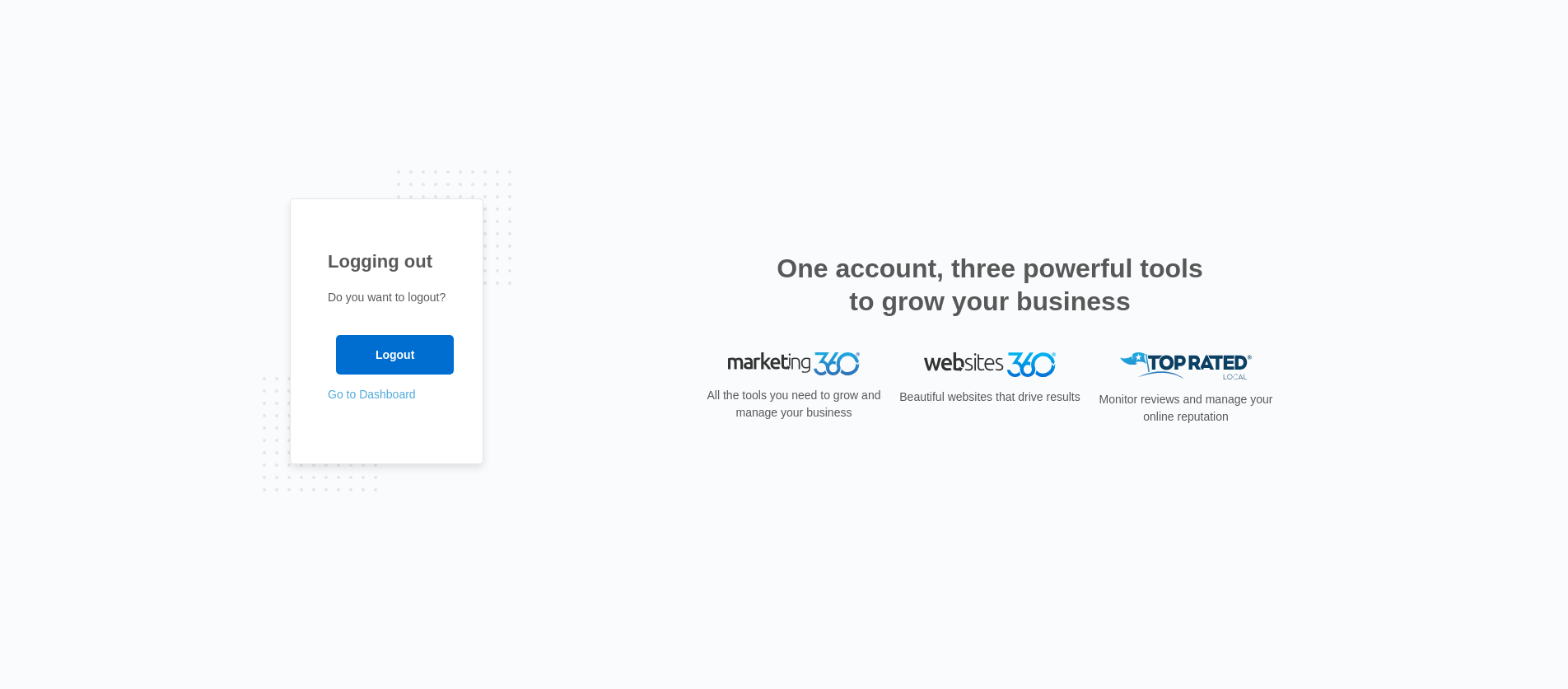
click at [380, 398] on link "Go to Dashboard" at bounding box center [372, 395] width 88 height 13
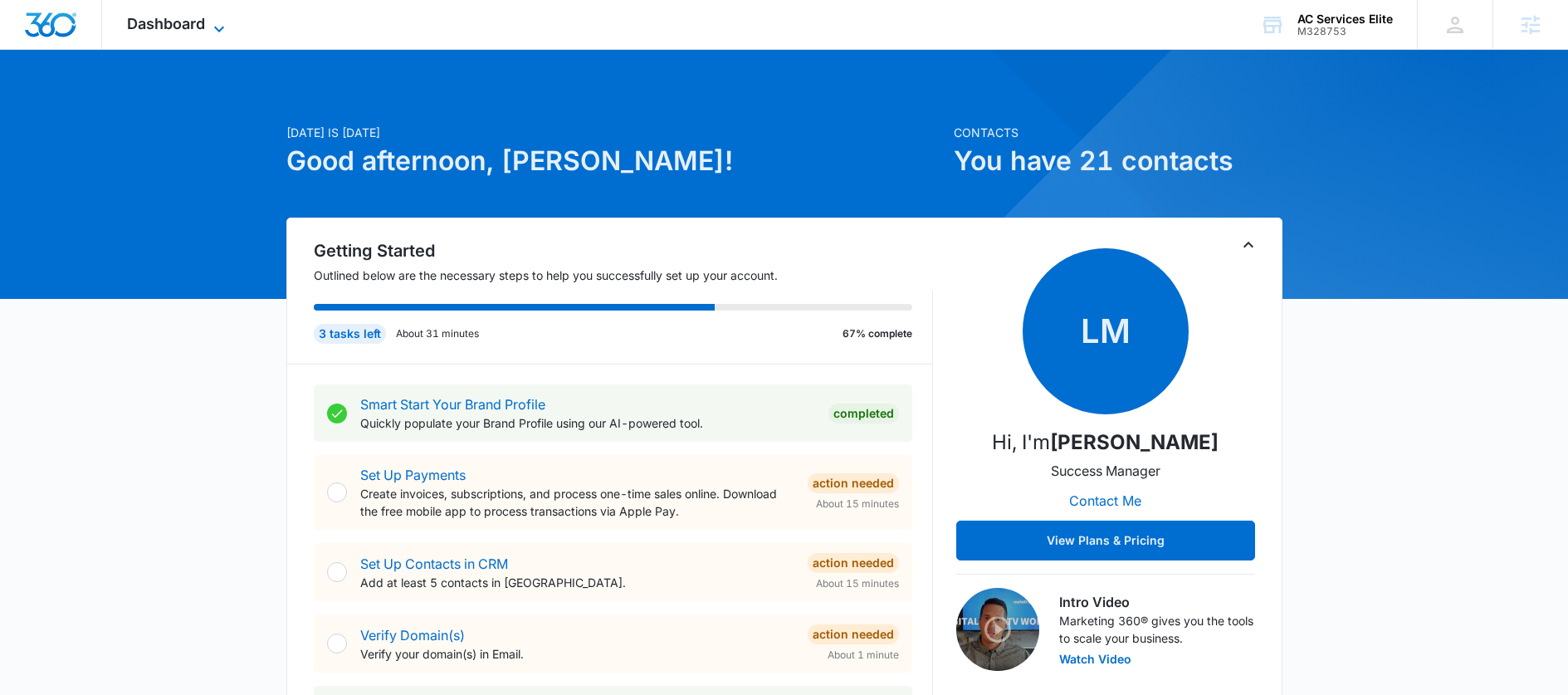
click at [211, 27] on icon at bounding box center [220, 29] width 20 height 20
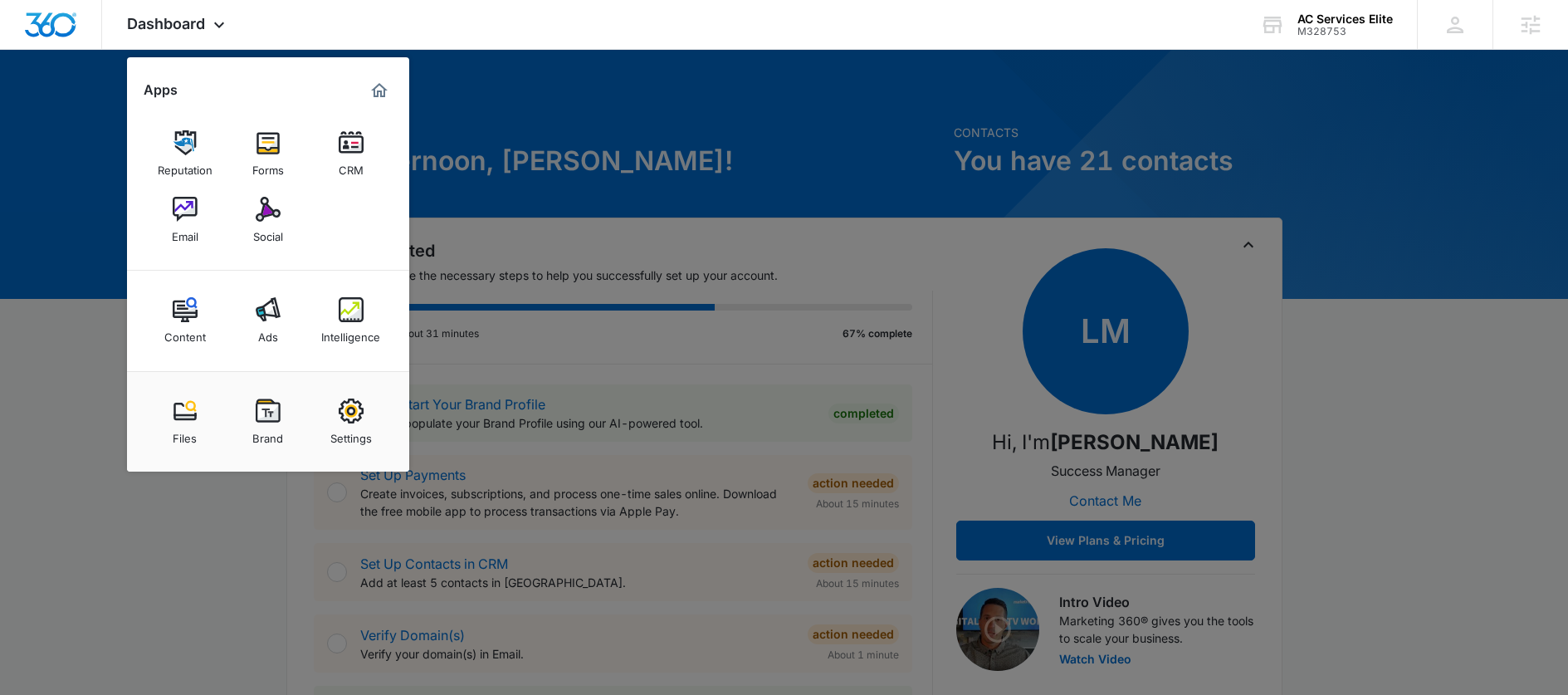
click at [184, 588] on div at bounding box center [784, 348] width 1568 height 695
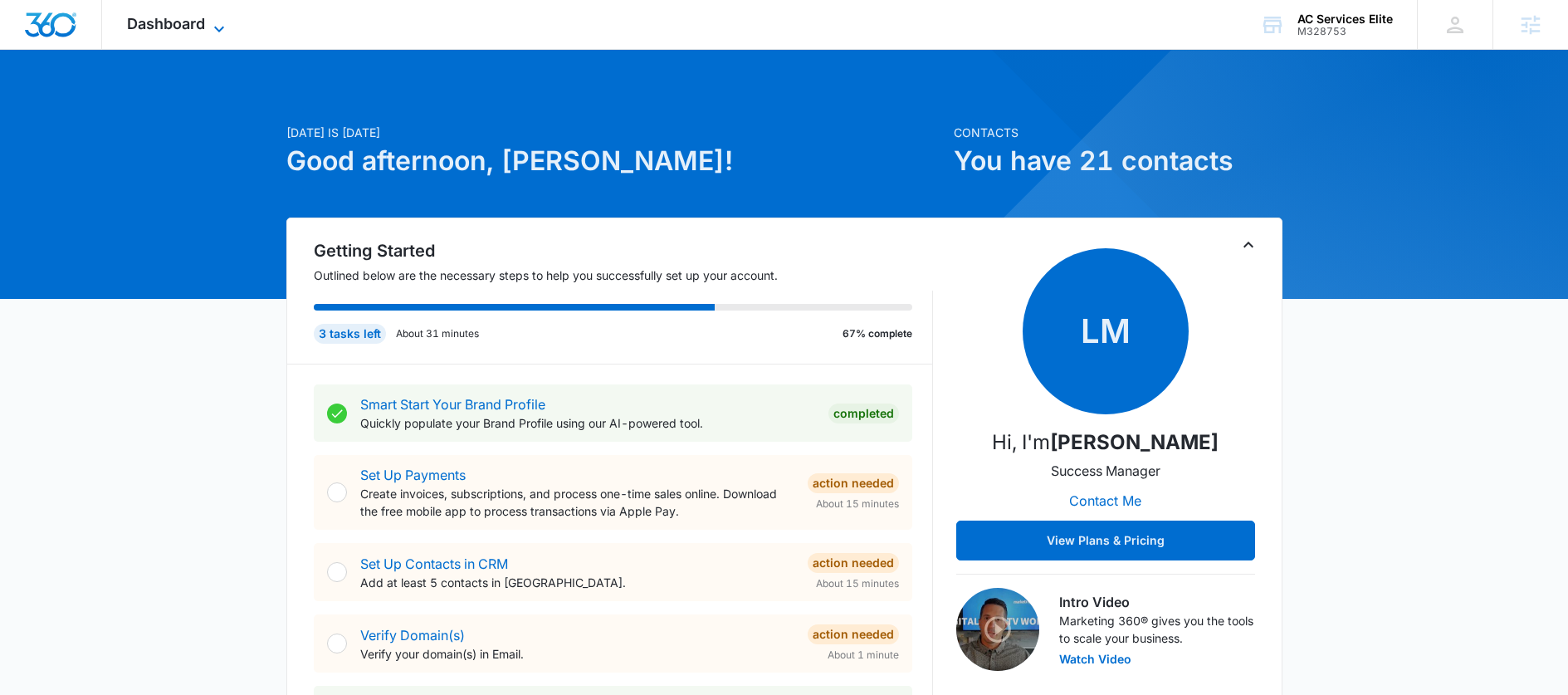
click at [197, 24] on span "Dashboard" at bounding box center [166, 24] width 78 height 18
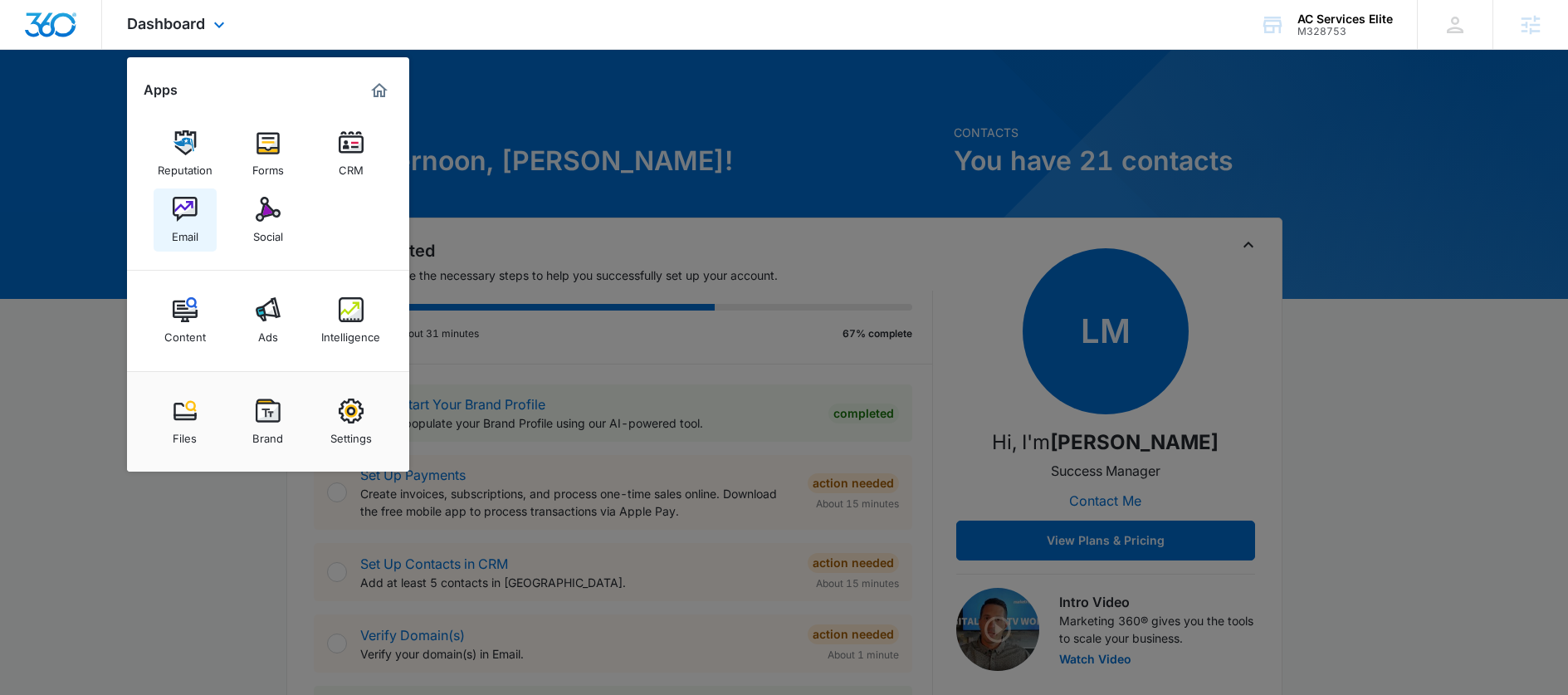
click at [193, 211] on img at bounding box center [185, 210] width 25 height 25
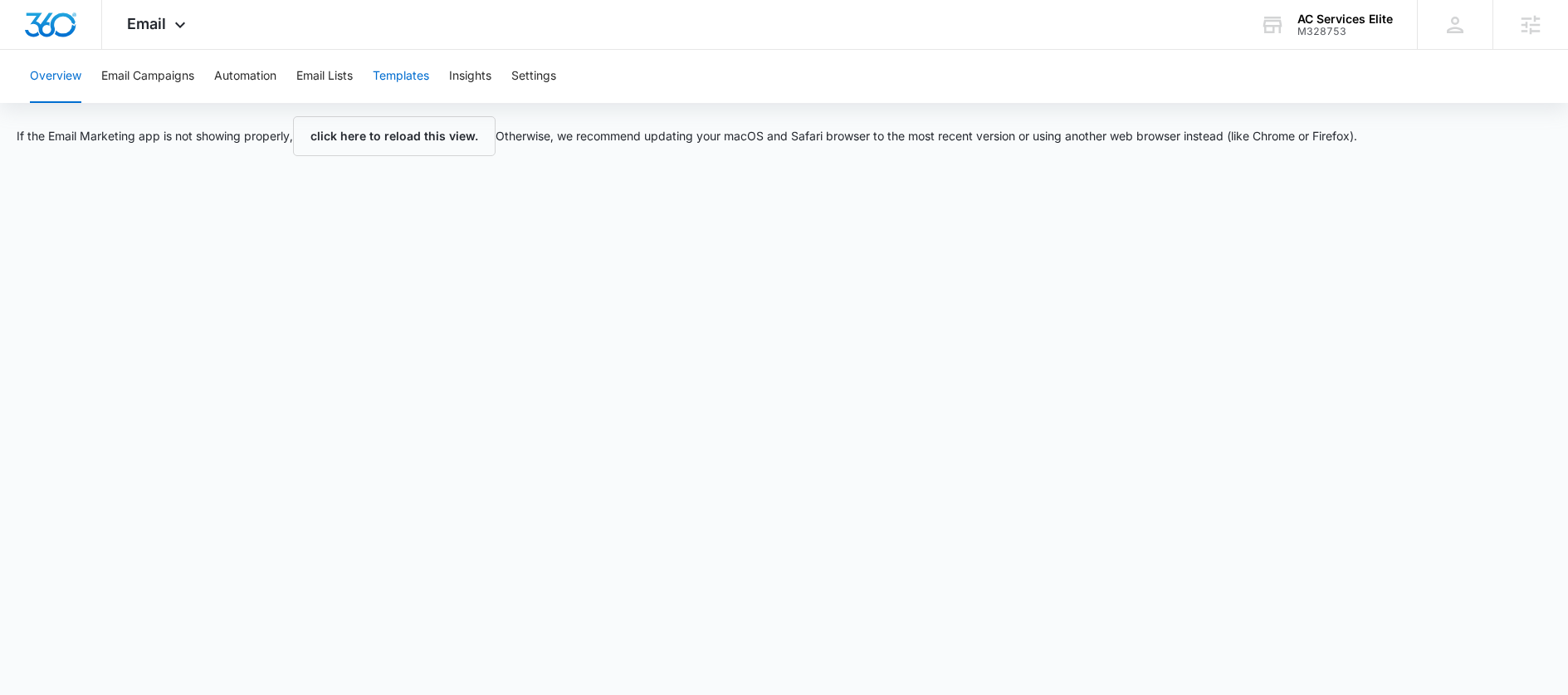
click at [404, 75] on button "Templates" at bounding box center [400, 76] width 56 height 53
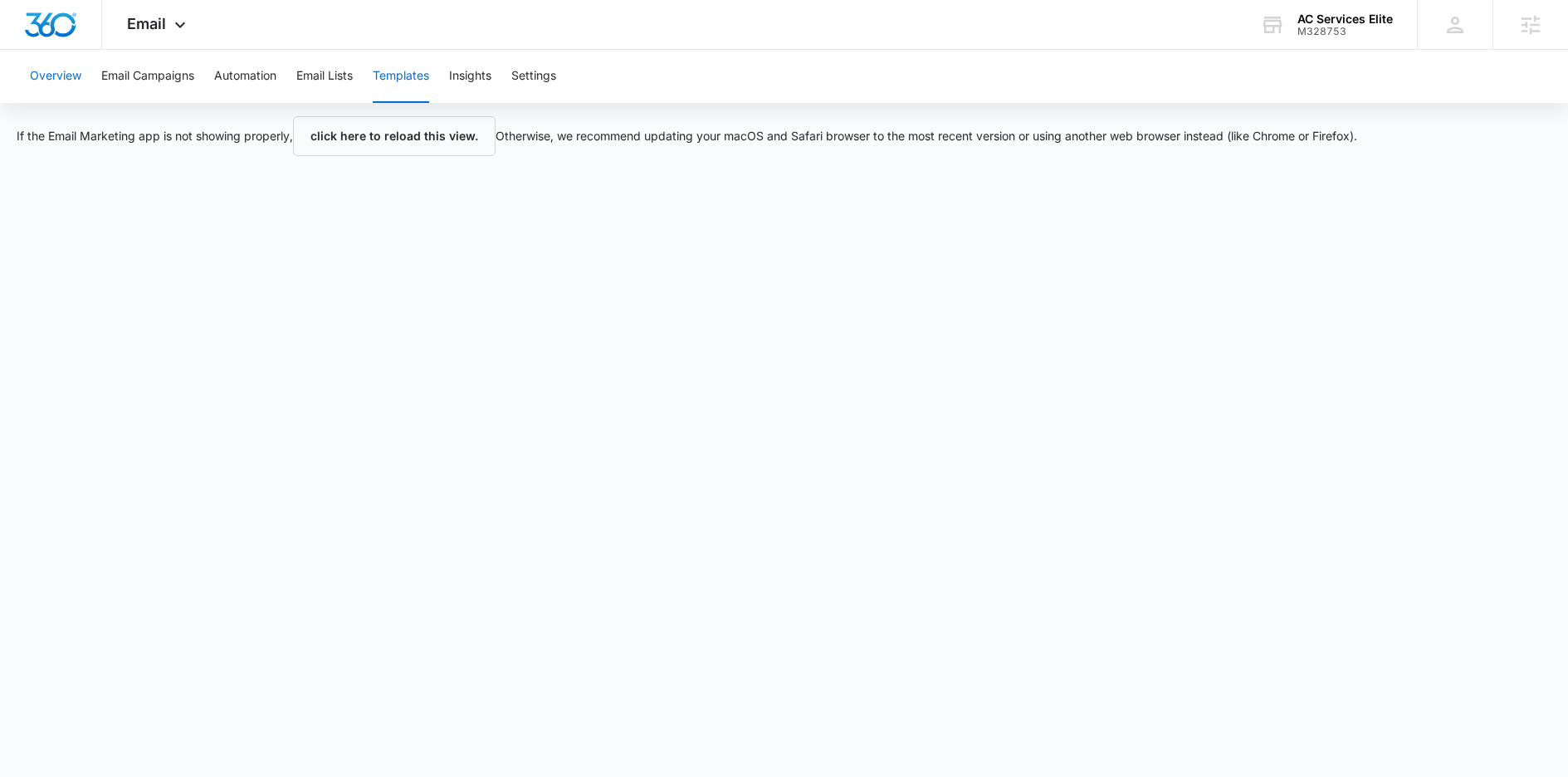
click at [71, 81] on button "Overview" at bounding box center [56, 76] width 51 height 53
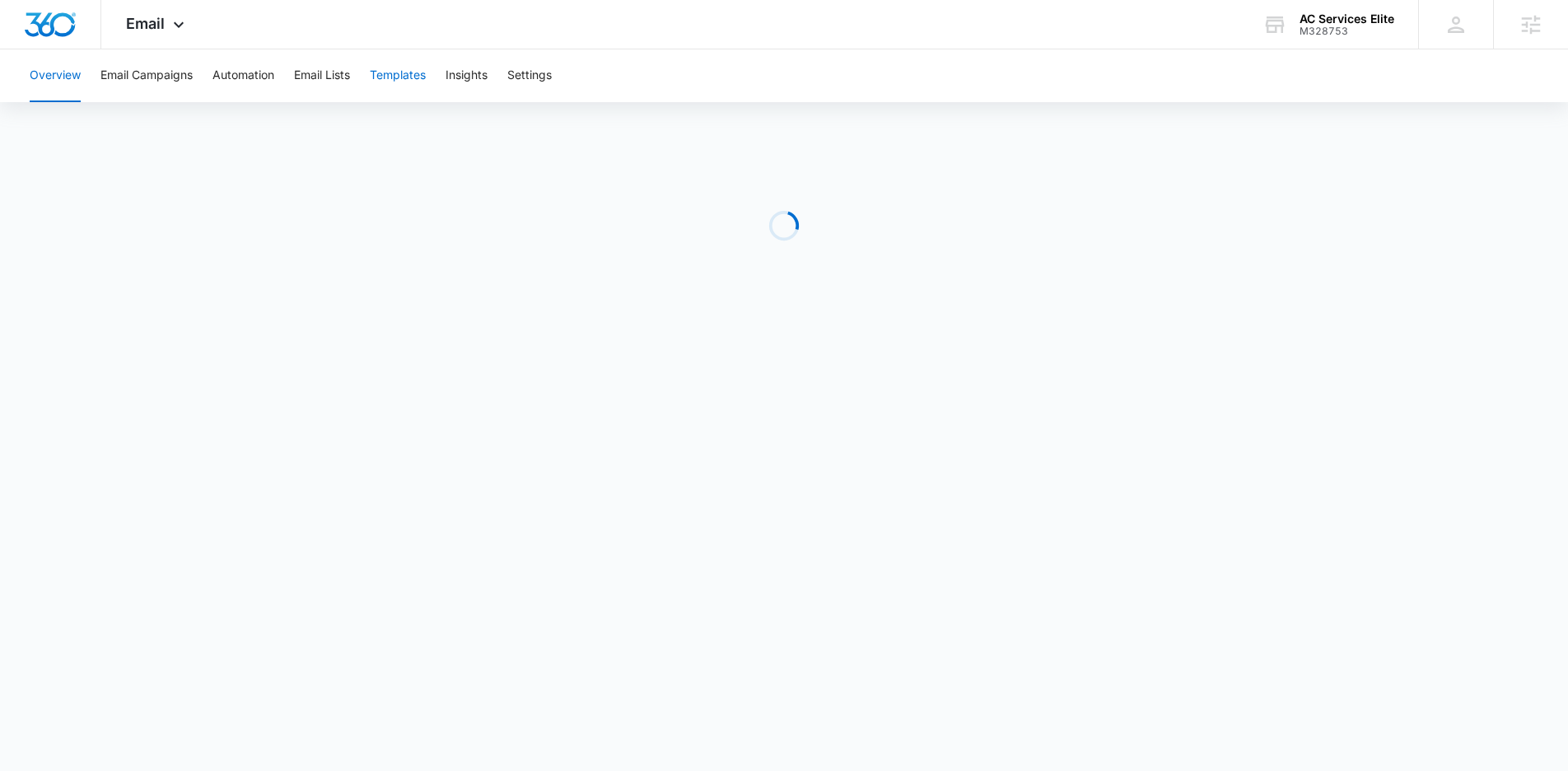
click at [413, 73] on button "Templates" at bounding box center [397, 75] width 56 height 53
